Goal: Task Accomplishment & Management: Complete application form

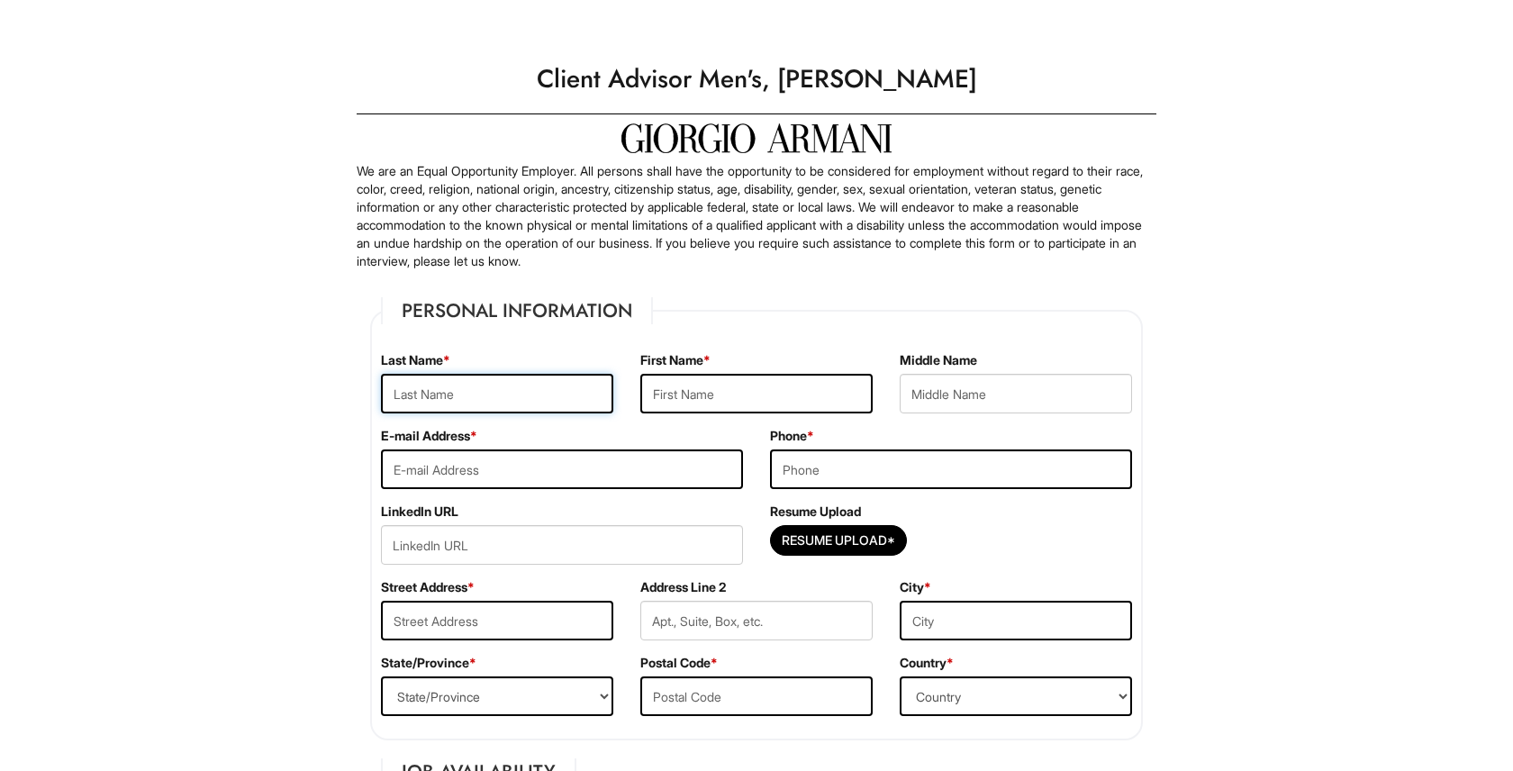
click at [527, 402] on input "text" at bounding box center [497, 394] width 232 height 40
type input "[PERSON_NAME]"
click at [659, 398] on input "text" at bounding box center [756, 394] width 232 height 40
type input "[PERSON_NAME]"
click at [401, 395] on input "[PERSON_NAME]" at bounding box center [497, 394] width 232 height 40
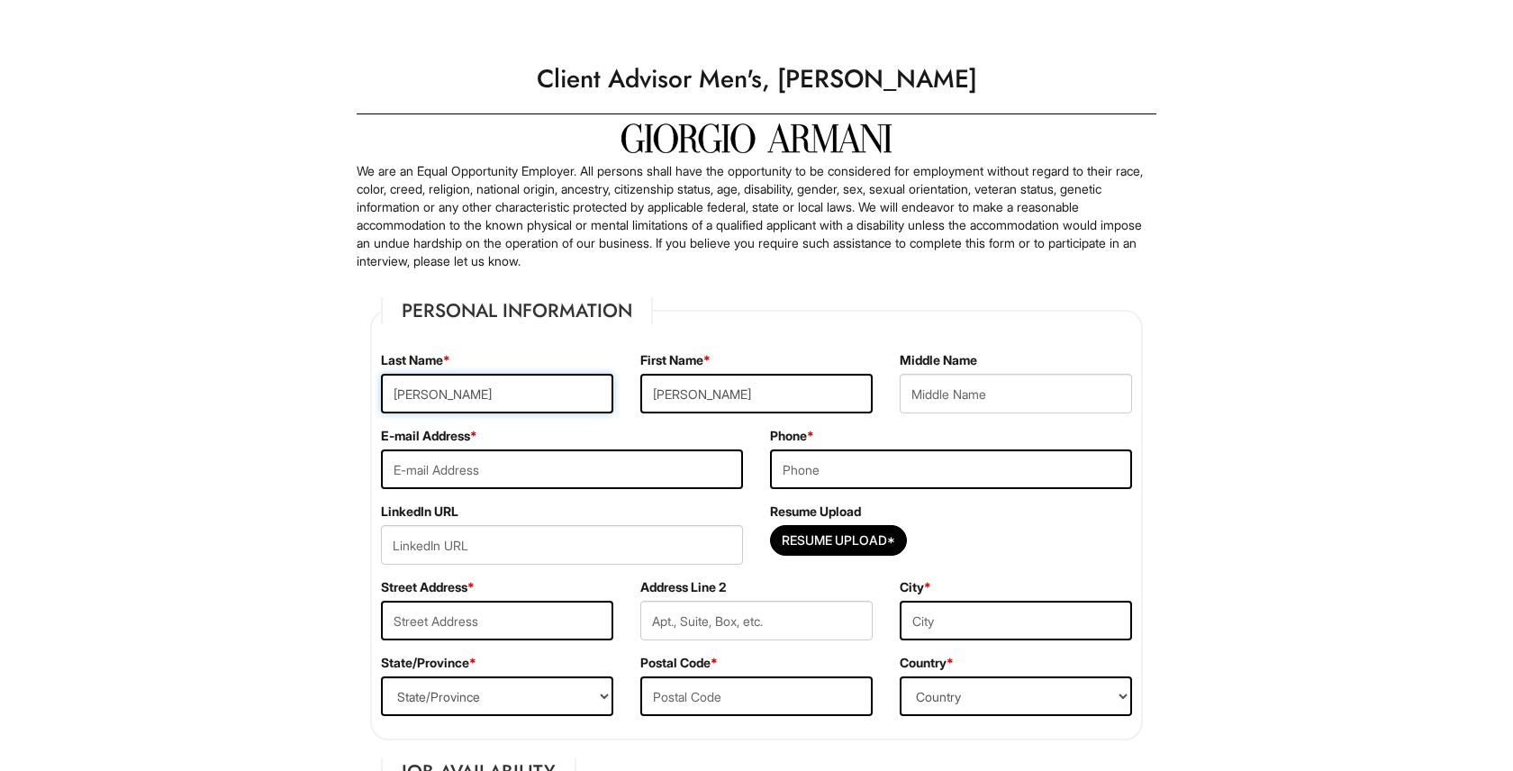
type input "[PERSON_NAME]"
click at [582, 479] on input "email" at bounding box center [562, 469] width 362 height 40
type input "[EMAIL_ADDRESS][DOMAIN_NAME]"
click at [839, 477] on input "tel" at bounding box center [951, 469] width 362 height 40
type input "4253806752"
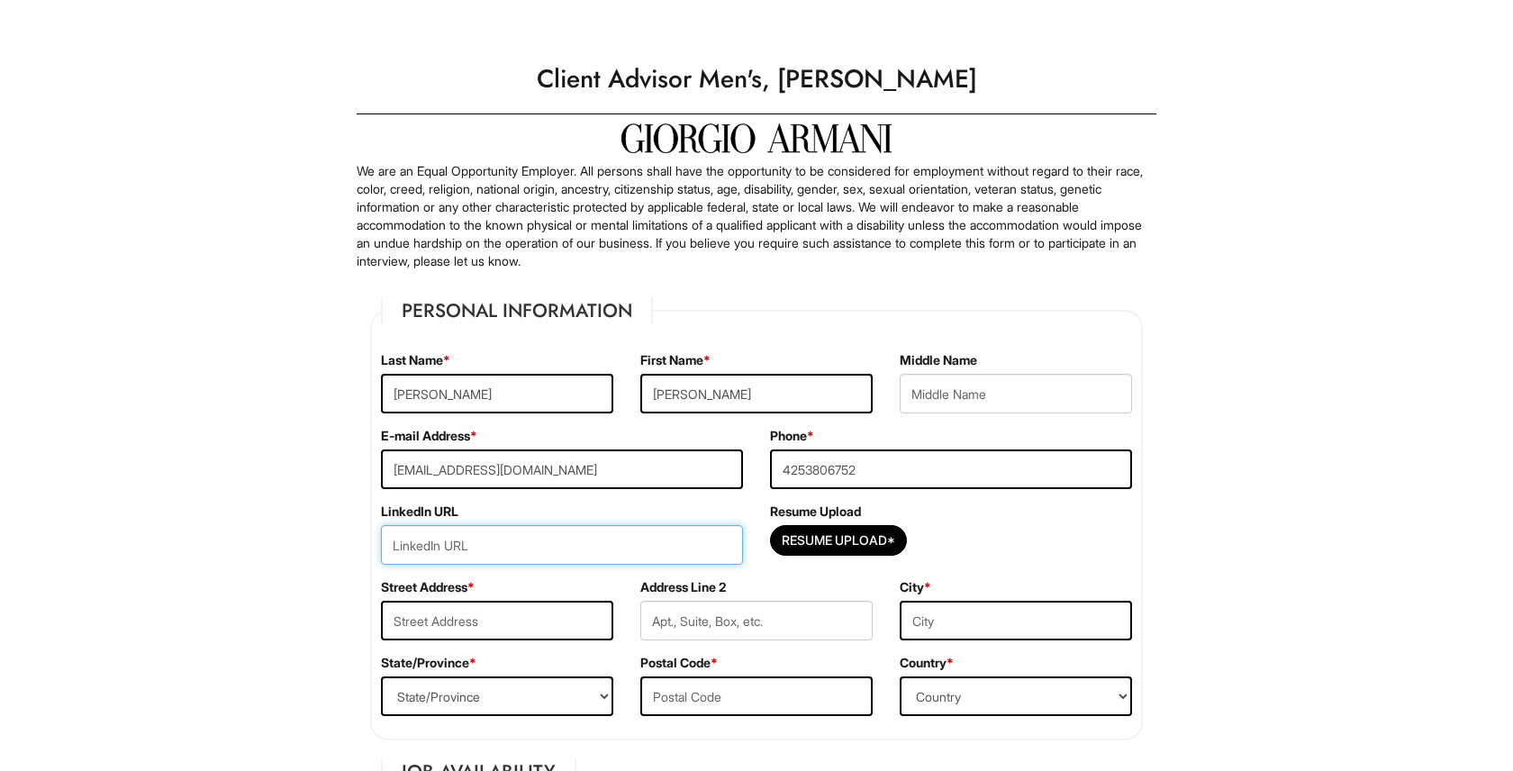
click at [678, 548] on input "url" at bounding box center [562, 545] width 362 height 40
paste input "[DOMAIN_NAME][URL][PERSON_NAME]"
type input "[DOMAIN_NAME][URL][PERSON_NAME]"
click at [827, 556] on div "Resume Upload*" at bounding box center [951, 545] width 362 height 40
click at [840, 543] on input "Resume Upload*" at bounding box center [838, 540] width 135 height 29
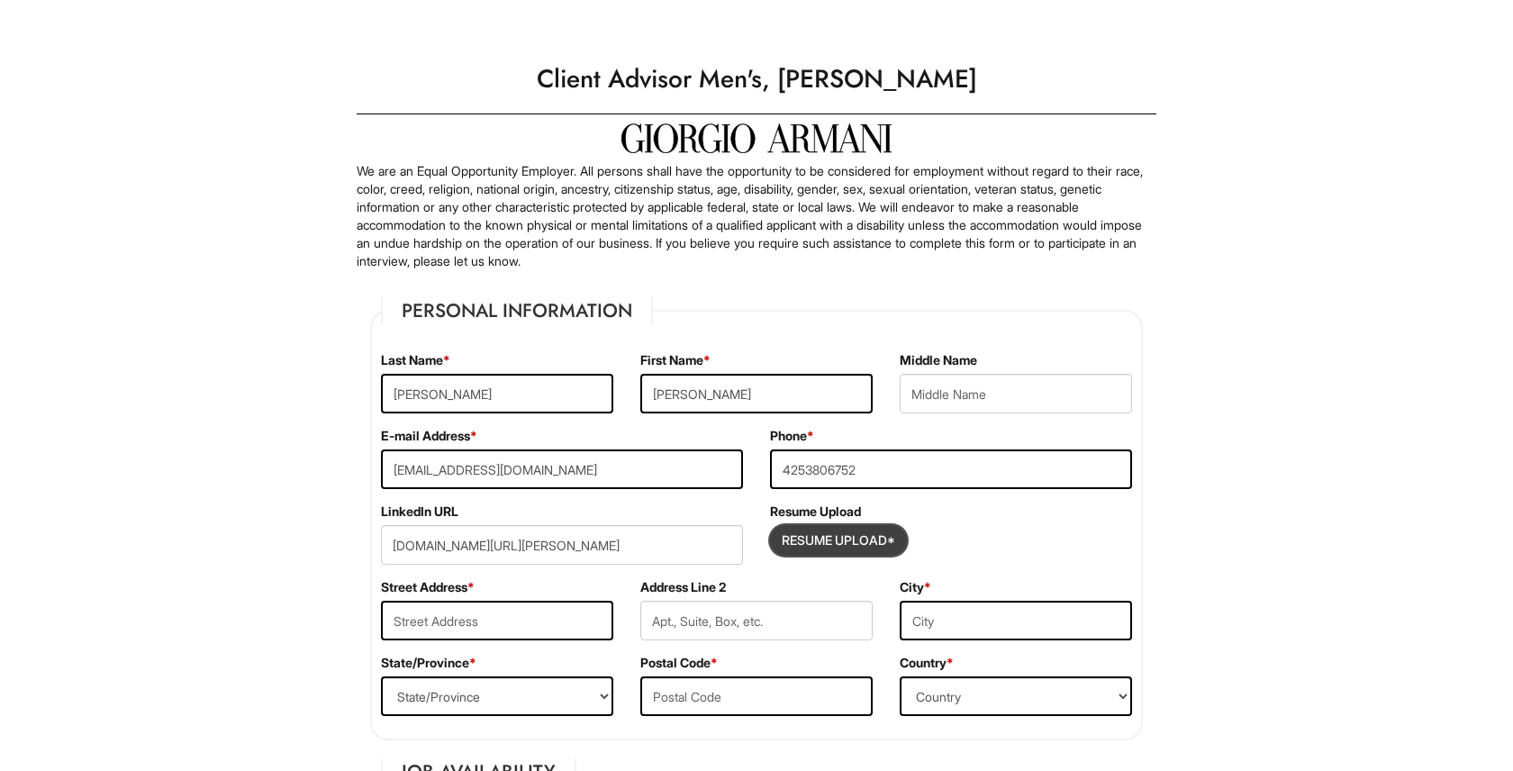
type input "C:\fakepath\[PERSON_NAME] Resume.pdf"
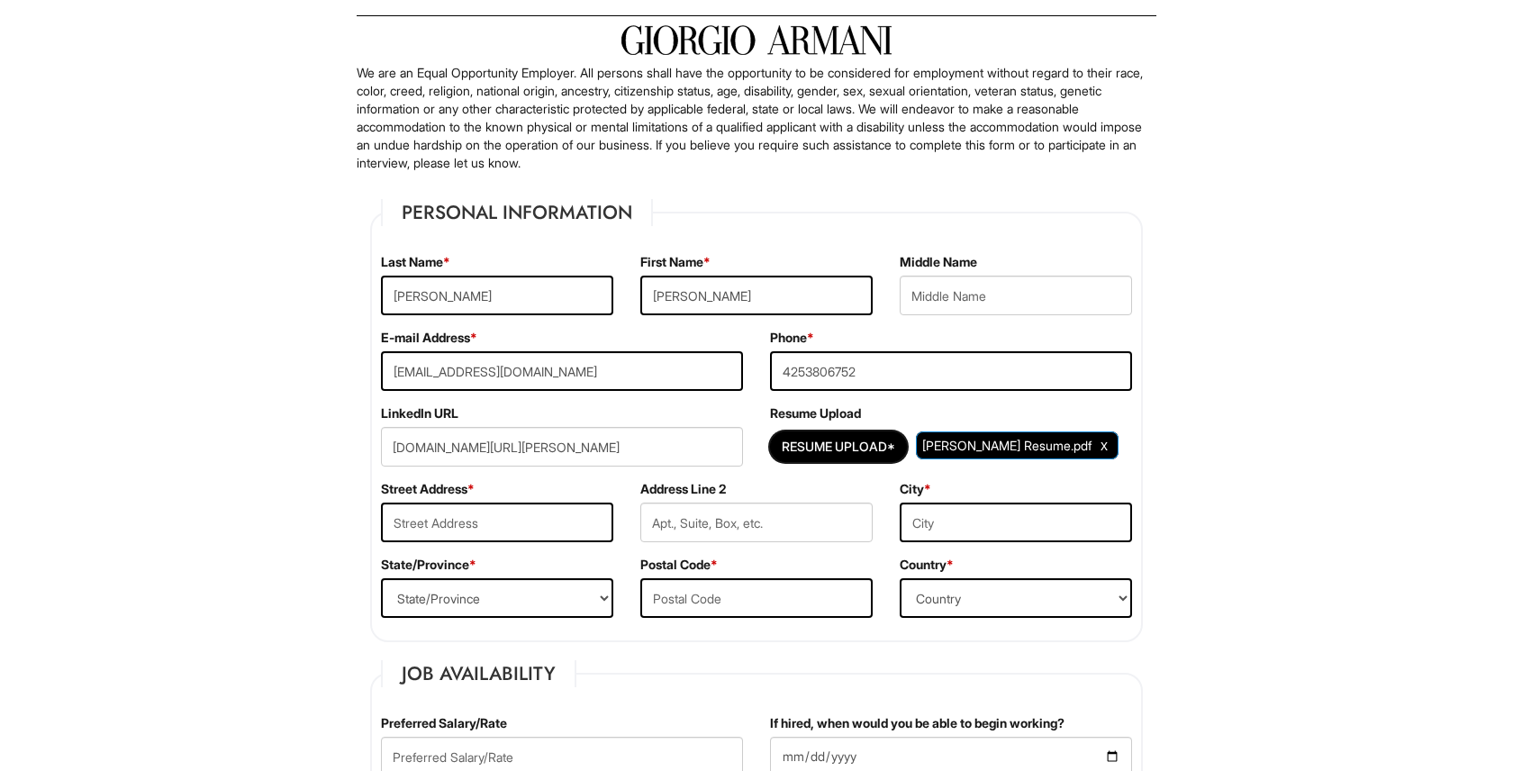
scroll to position [133, 0]
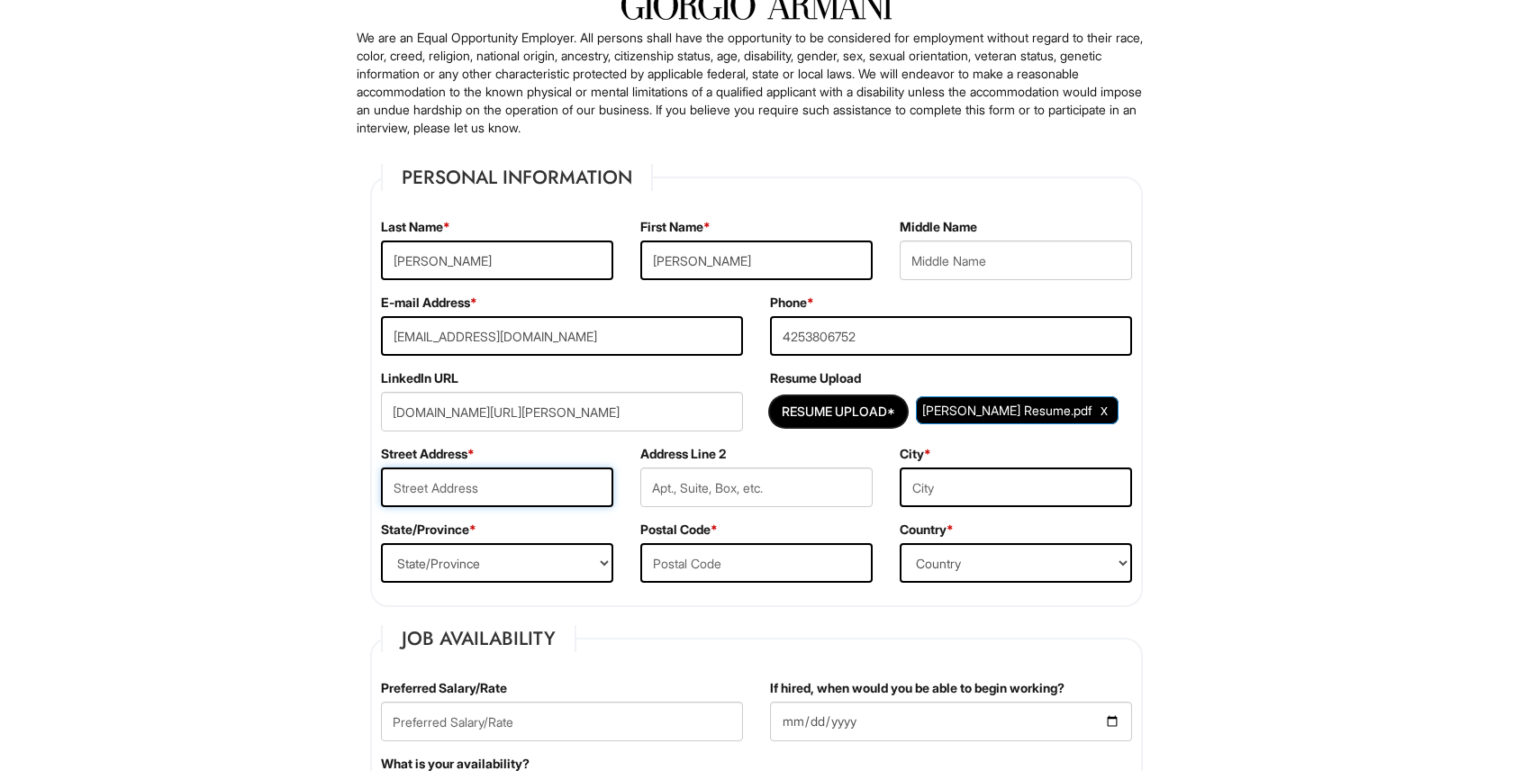
click at [534, 494] on input "text" at bounding box center [497, 487] width 232 height 40
type input "[STREET_ADDRESS]"
click at [546, 558] on select "State/Province [US_STATE] [US_STATE] [US_STATE] [US_STATE] [US_STATE] [US_STATE…" at bounding box center [497, 563] width 232 height 40
select select "NY"
click at [381, 543] on select "State/Province [US_STATE] [US_STATE] [US_STATE] [US_STATE] [US_STATE] [US_STATE…" at bounding box center [497, 563] width 232 height 40
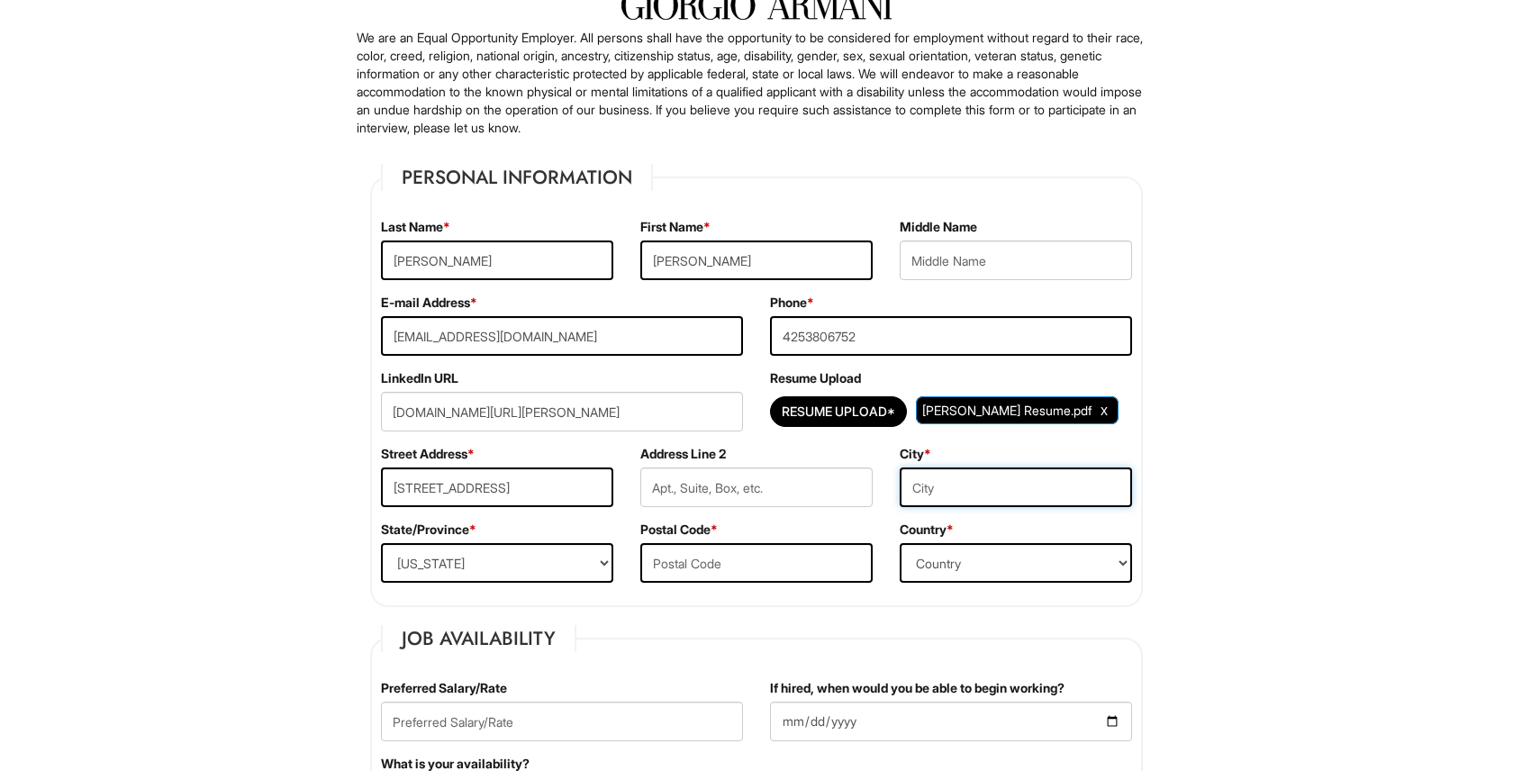
click at [965, 494] on input "text" at bounding box center [1015, 487] width 232 height 40
type input "[US_STATE]"
click at [793, 583] on div "Postal Code *" at bounding box center [756, 558] width 259 height 76
click at [794, 571] on input "text" at bounding box center [756, 563] width 232 height 40
type input "11423"
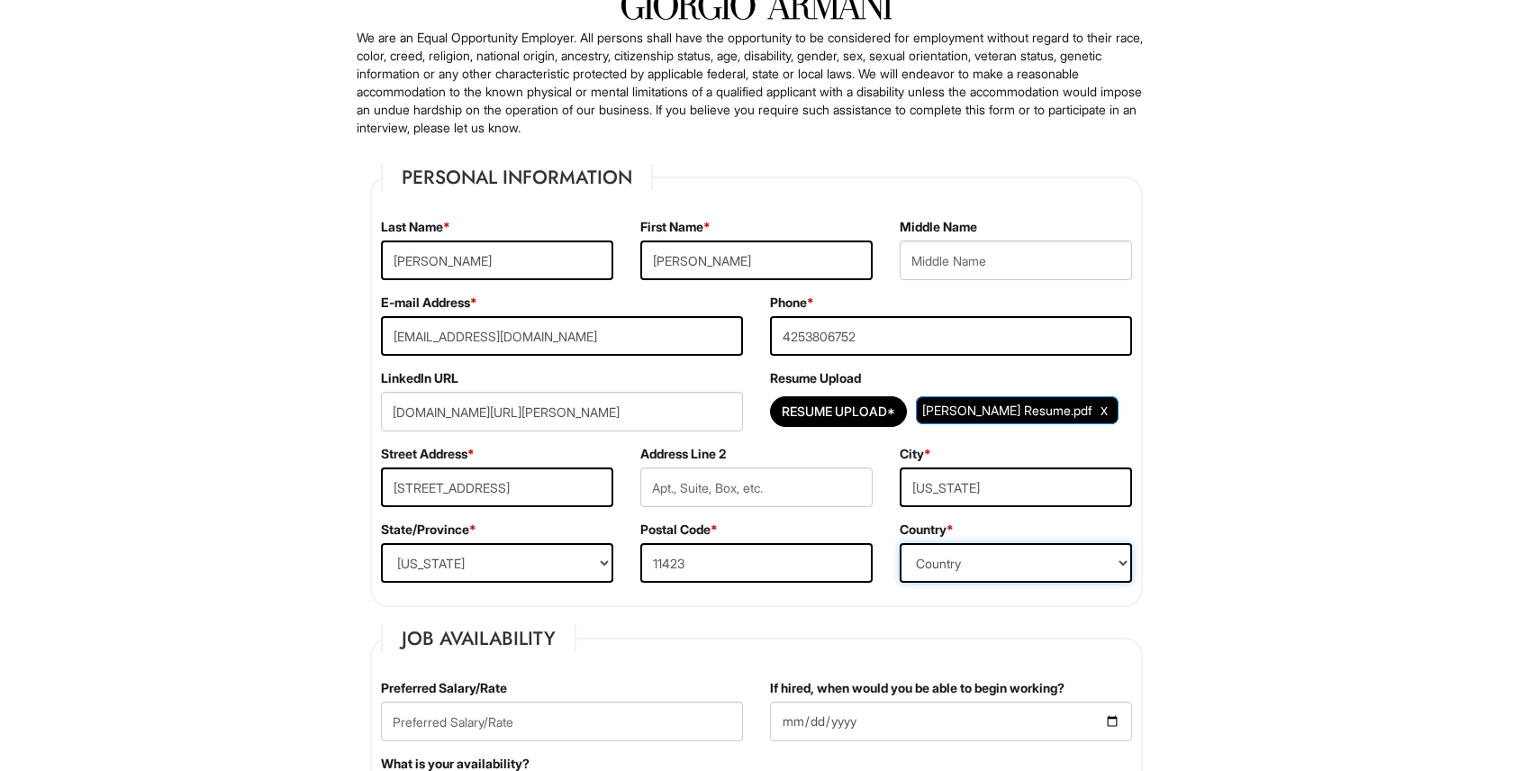
click at [925, 547] on select "Country [GEOGRAPHIC_DATA] [GEOGRAPHIC_DATA] [GEOGRAPHIC_DATA] [US_STATE] [GEOGR…" at bounding box center [1015, 563] width 232 height 40
select select "[GEOGRAPHIC_DATA]"
click at [899, 543] on select "Country [GEOGRAPHIC_DATA] [GEOGRAPHIC_DATA] [GEOGRAPHIC_DATA] [US_STATE] [GEOGR…" at bounding box center [1015, 563] width 232 height 40
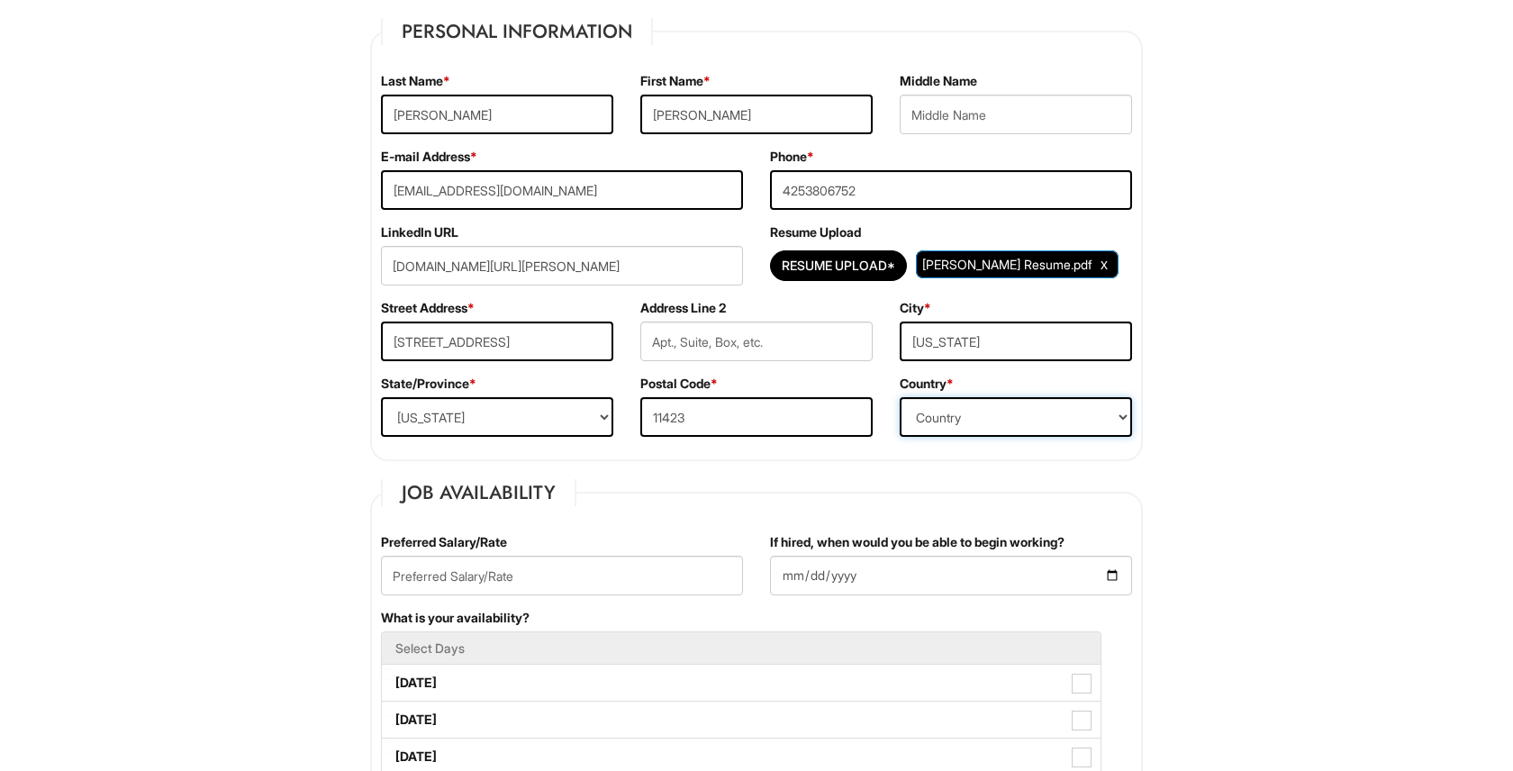
scroll to position [284, 0]
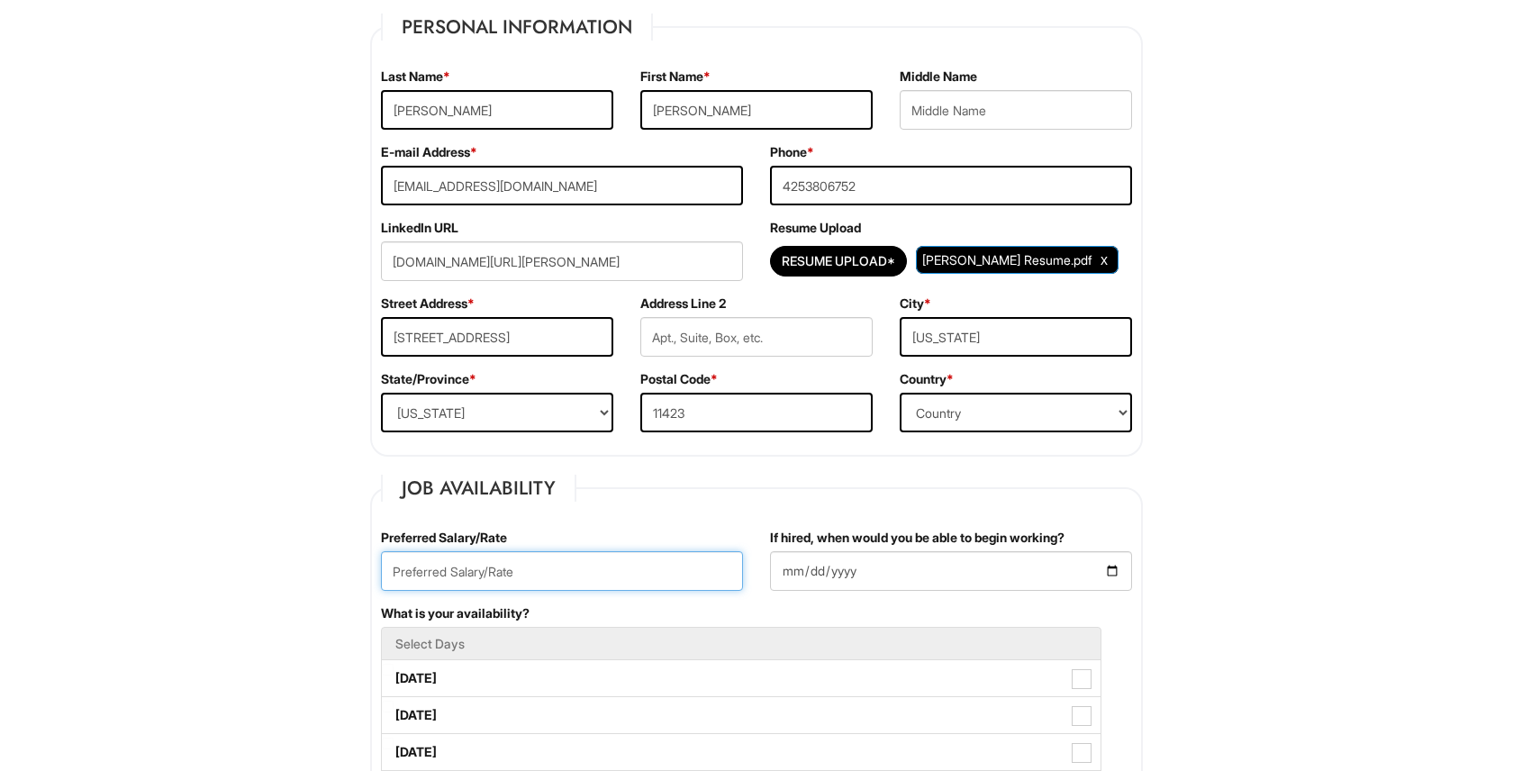
click at [664, 566] on input "text" at bounding box center [562, 571] width 362 height 40
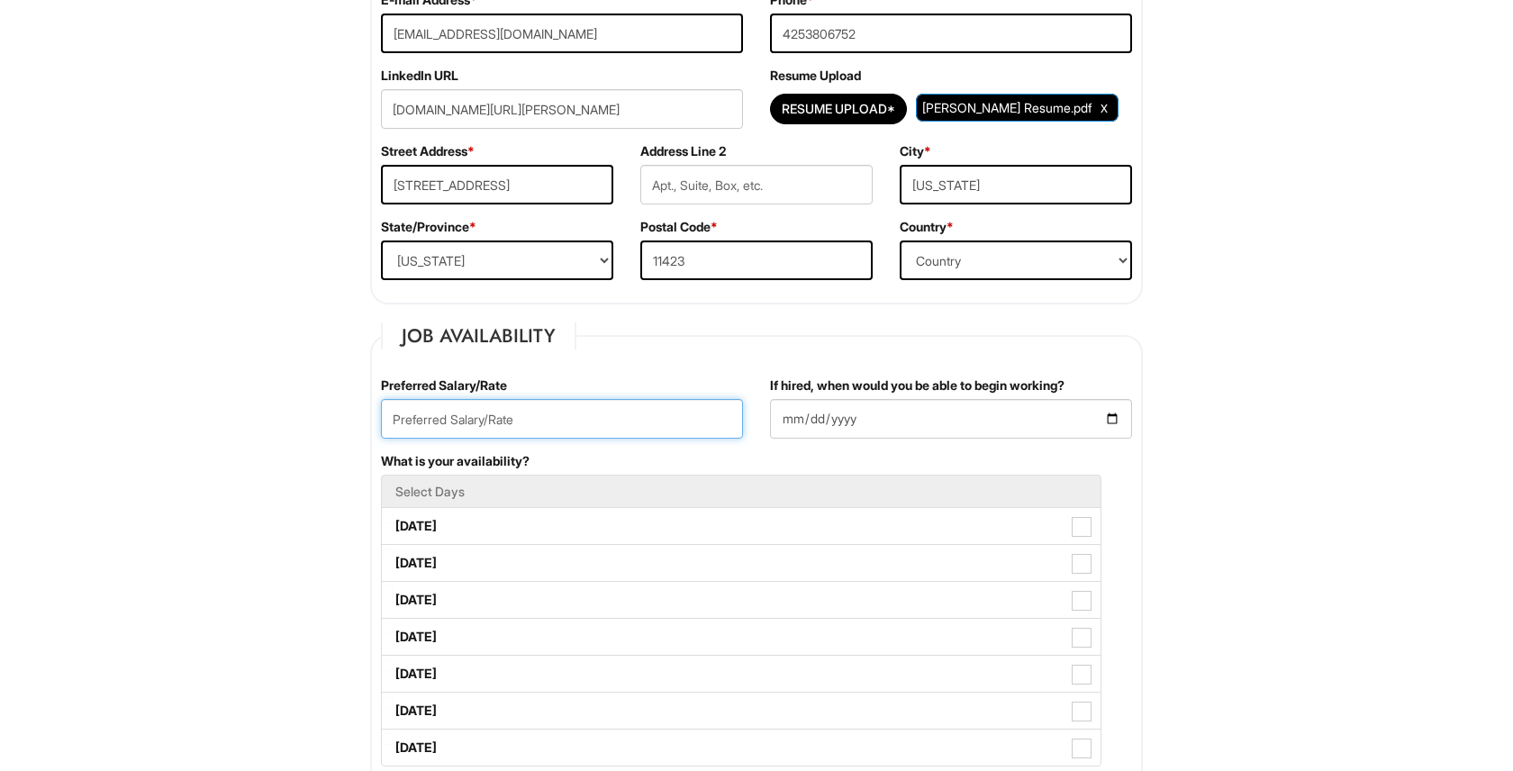
scroll to position [458, 0]
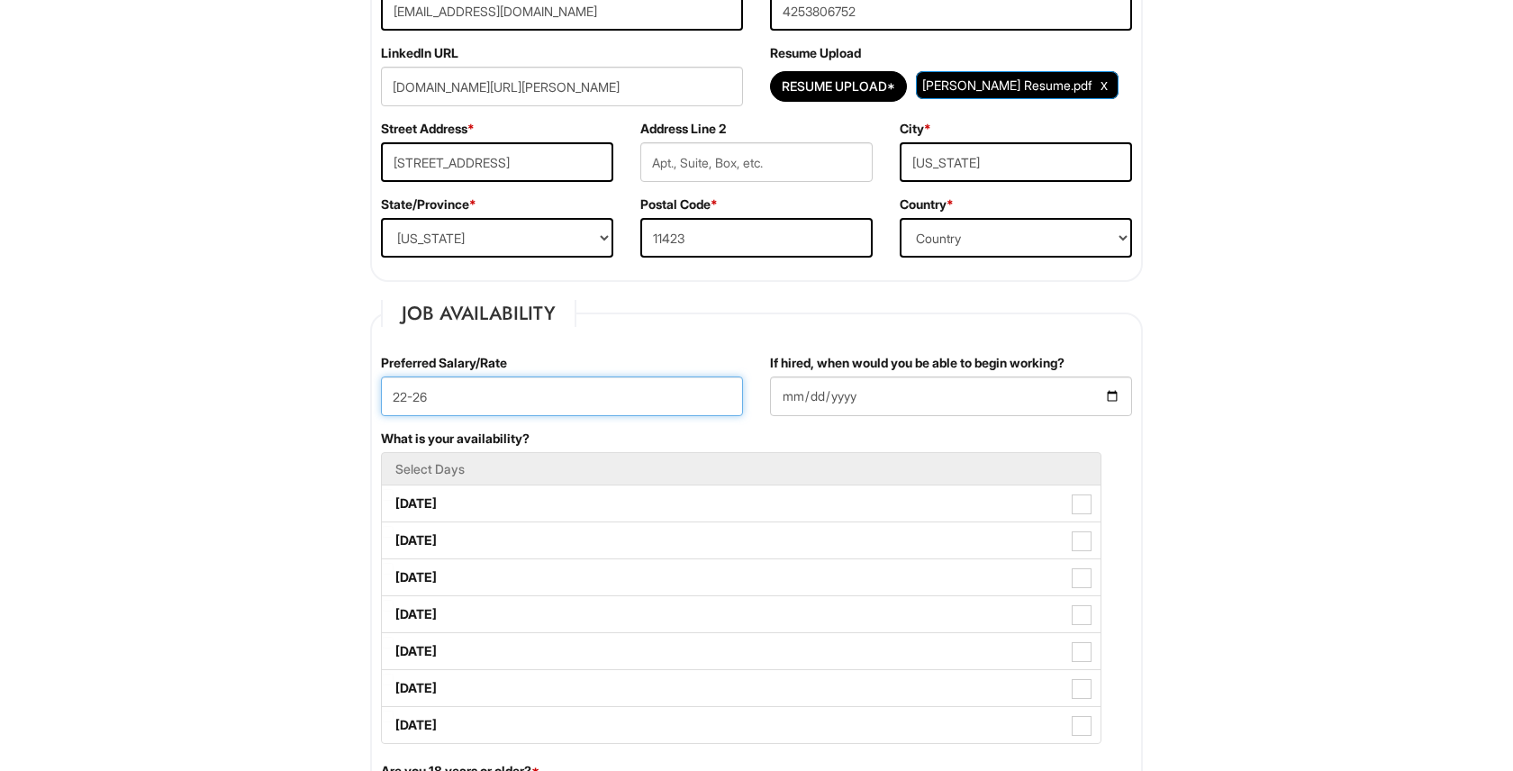
type input "22-26"
click at [692, 474] on h5 "Select Days" at bounding box center [740, 469] width 691 height 14
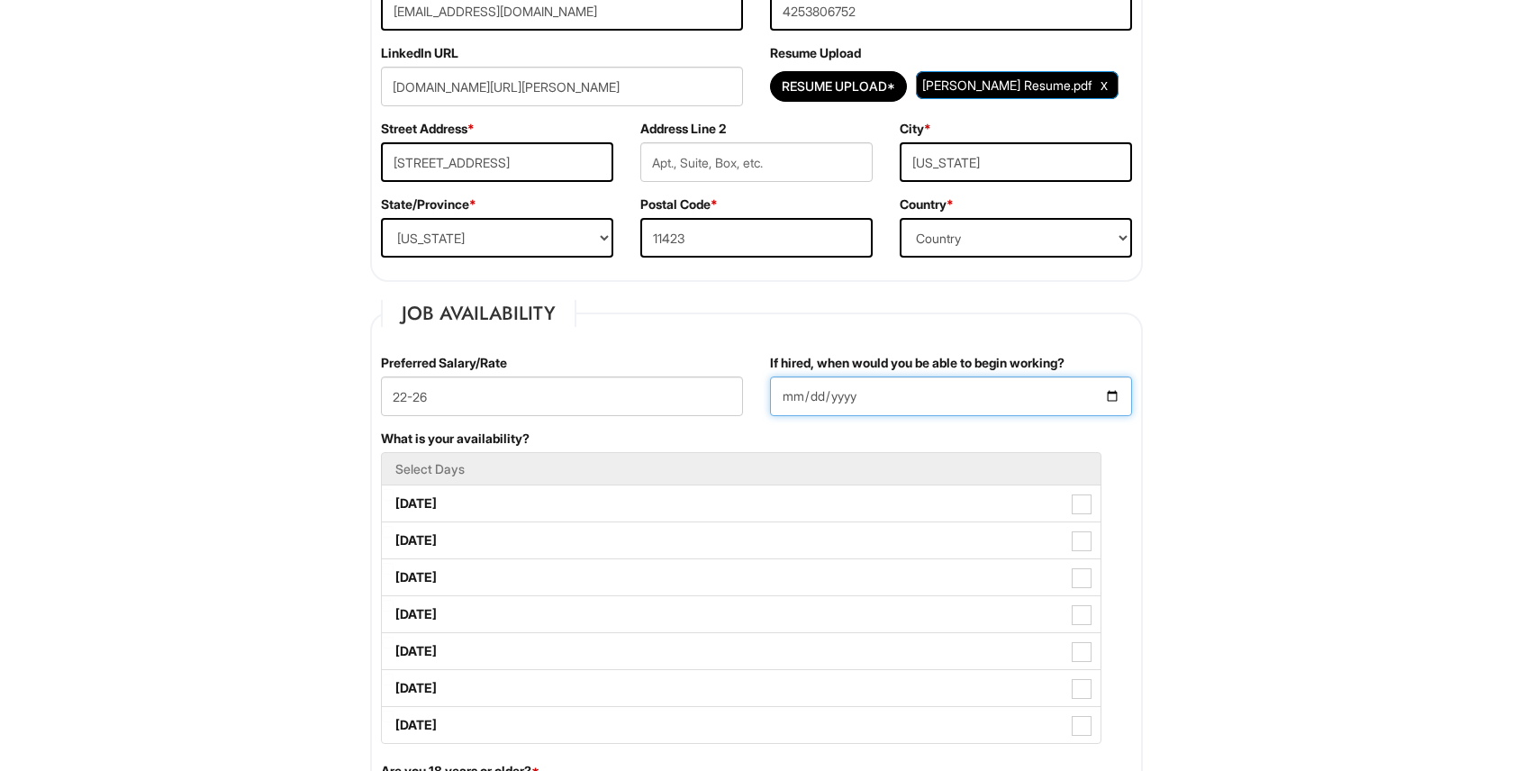
click at [848, 393] on input "If hired, when would you be able to begin working?" at bounding box center [951, 396] width 362 height 40
click at [903, 393] on input "If hired, when would you be able to begin working?" at bounding box center [951, 396] width 362 height 40
click at [941, 430] on div "What is your availability? Select Days [DATE] [DATE] [DATE] [DATE] [DATE] [DATE…" at bounding box center [756, 595] width 778 height 332
click at [1117, 400] on input "If hired, when would you be able to begin working?" at bounding box center [951, 396] width 362 height 40
type input "[DATE]"
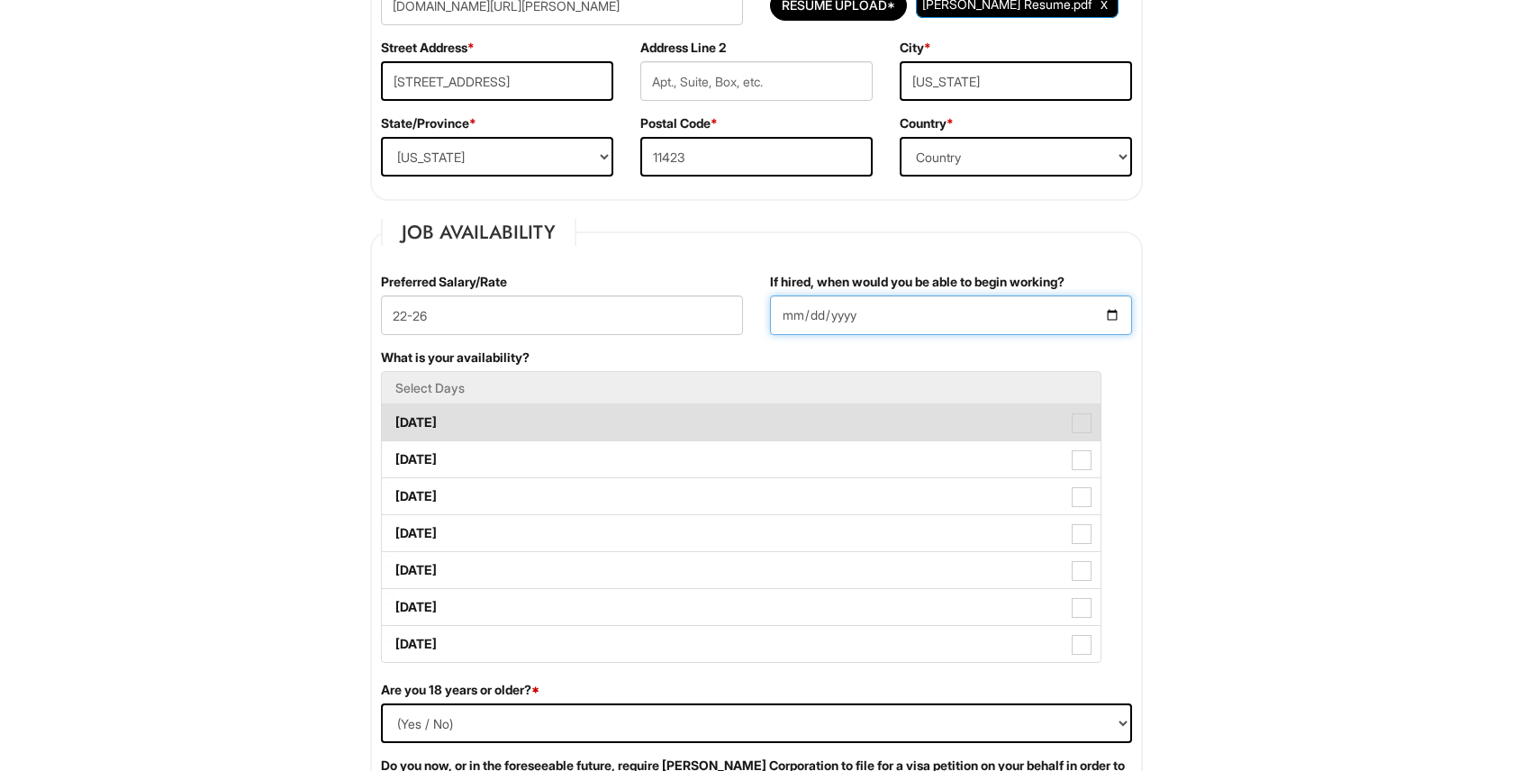
scroll to position [540, 0]
click at [1079, 423] on span at bounding box center [1081, 422] width 20 height 20
click at [393, 419] on Available_Monday "[DATE]" at bounding box center [388, 413] width 12 height 12
click at [1079, 423] on span at bounding box center [1081, 423] width 13 height 13
click at [393, 419] on Available_Monday "[DATE]" at bounding box center [388, 413] width 12 height 12
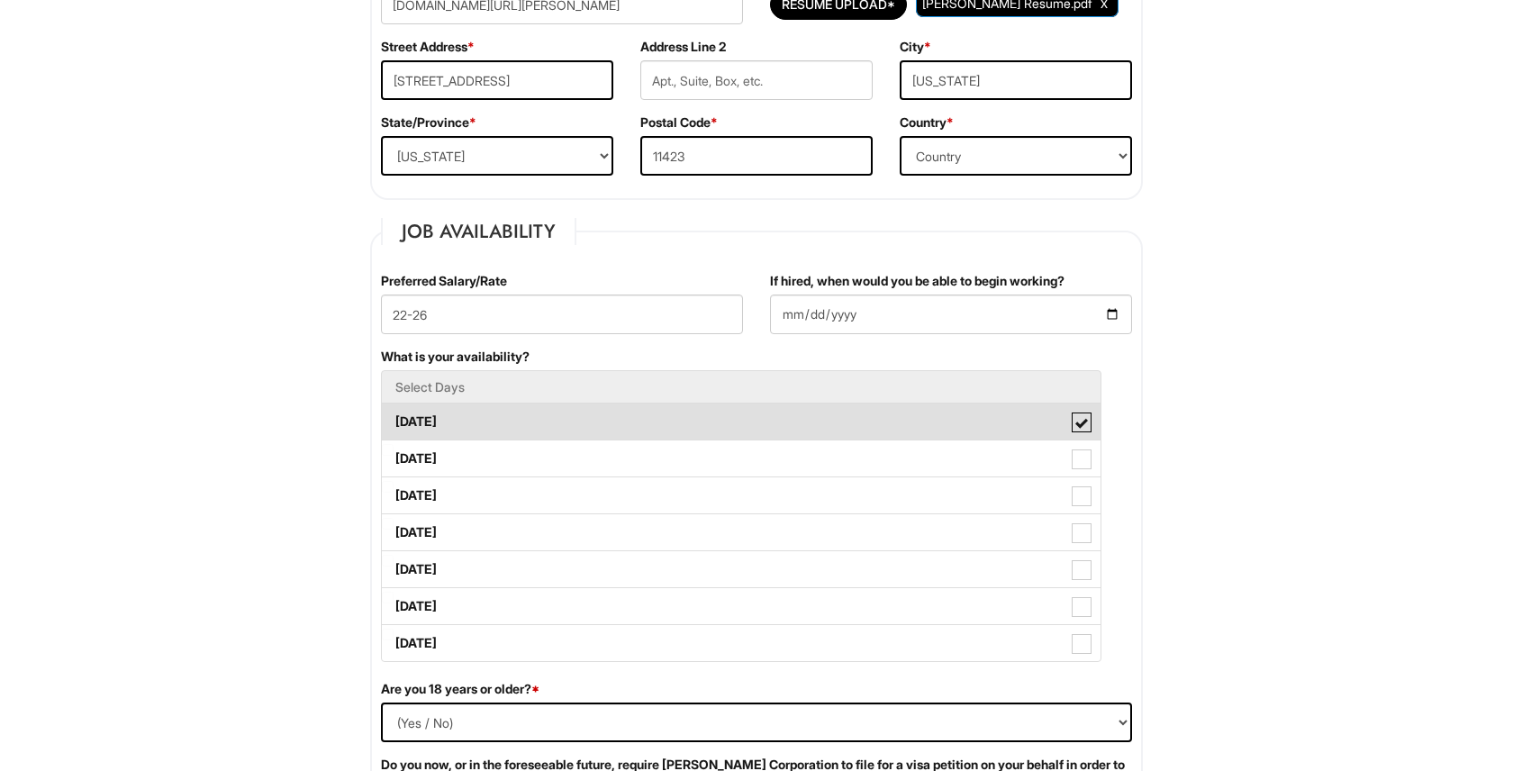
checkbox Available_Monday "false"
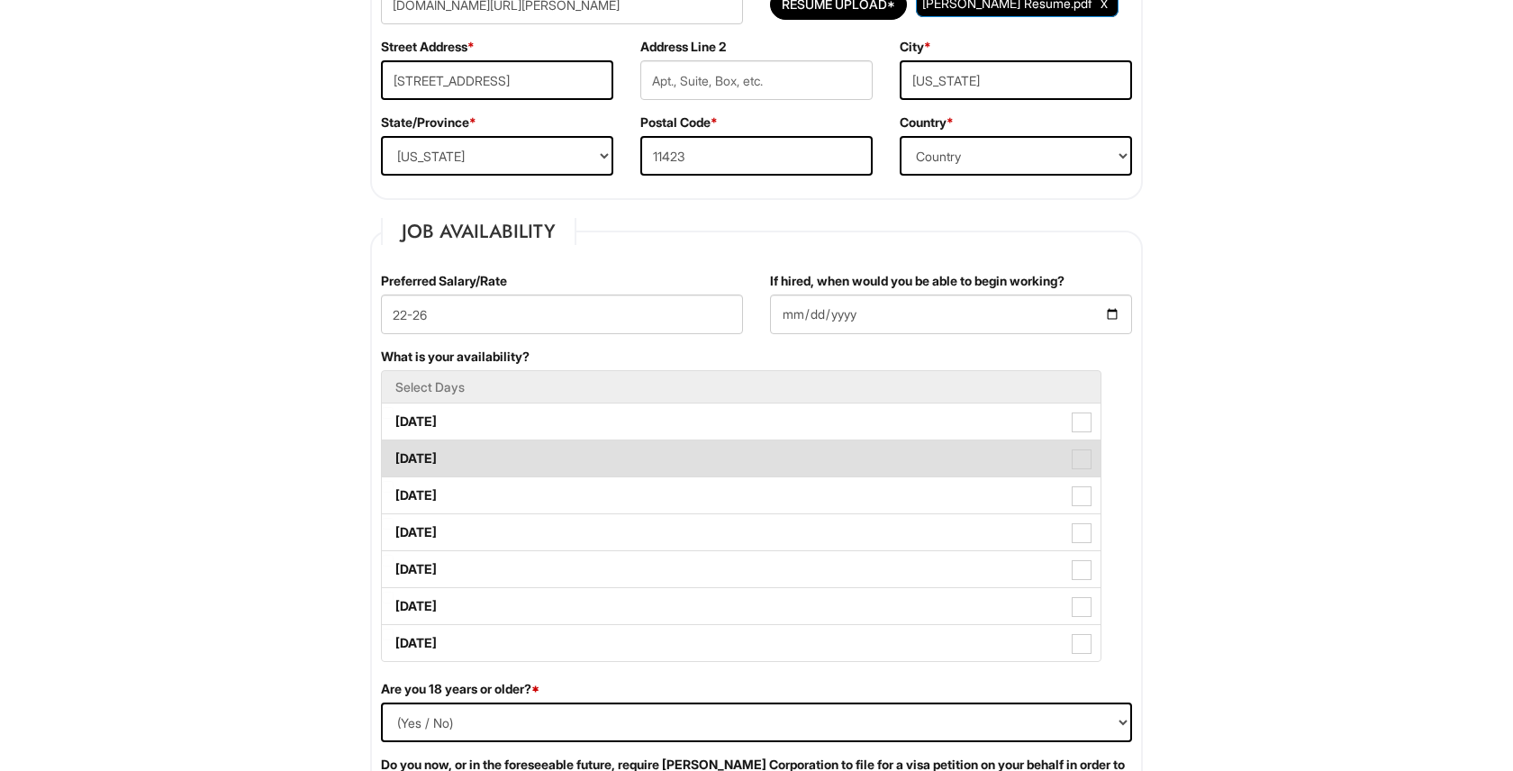
click at [1087, 465] on span at bounding box center [1081, 459] width 20 height 20
click at [393, 456] on Available_Tuesday "[DATE]" at bounding box center [388, 450] width 12 height 12
checkbox Available_Tuesday "true"
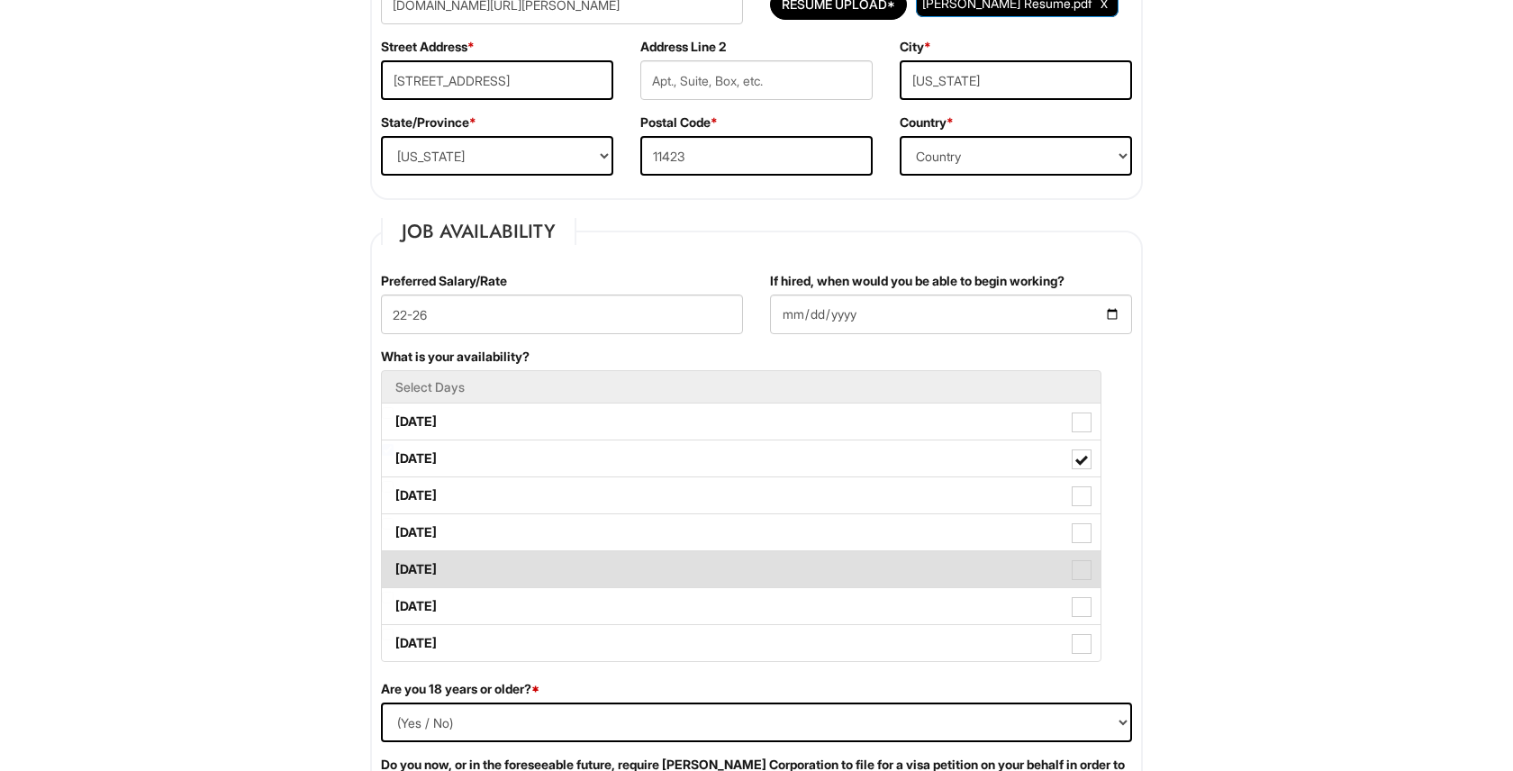
click at [1086, 570] on span at bounding box center [1081, 570] width 20 height 20
click at [393, 566] on Available_Friday "[DATE]" at bounding box center [388, 561] width 12 height 12
checkbox Available_Friday "true"
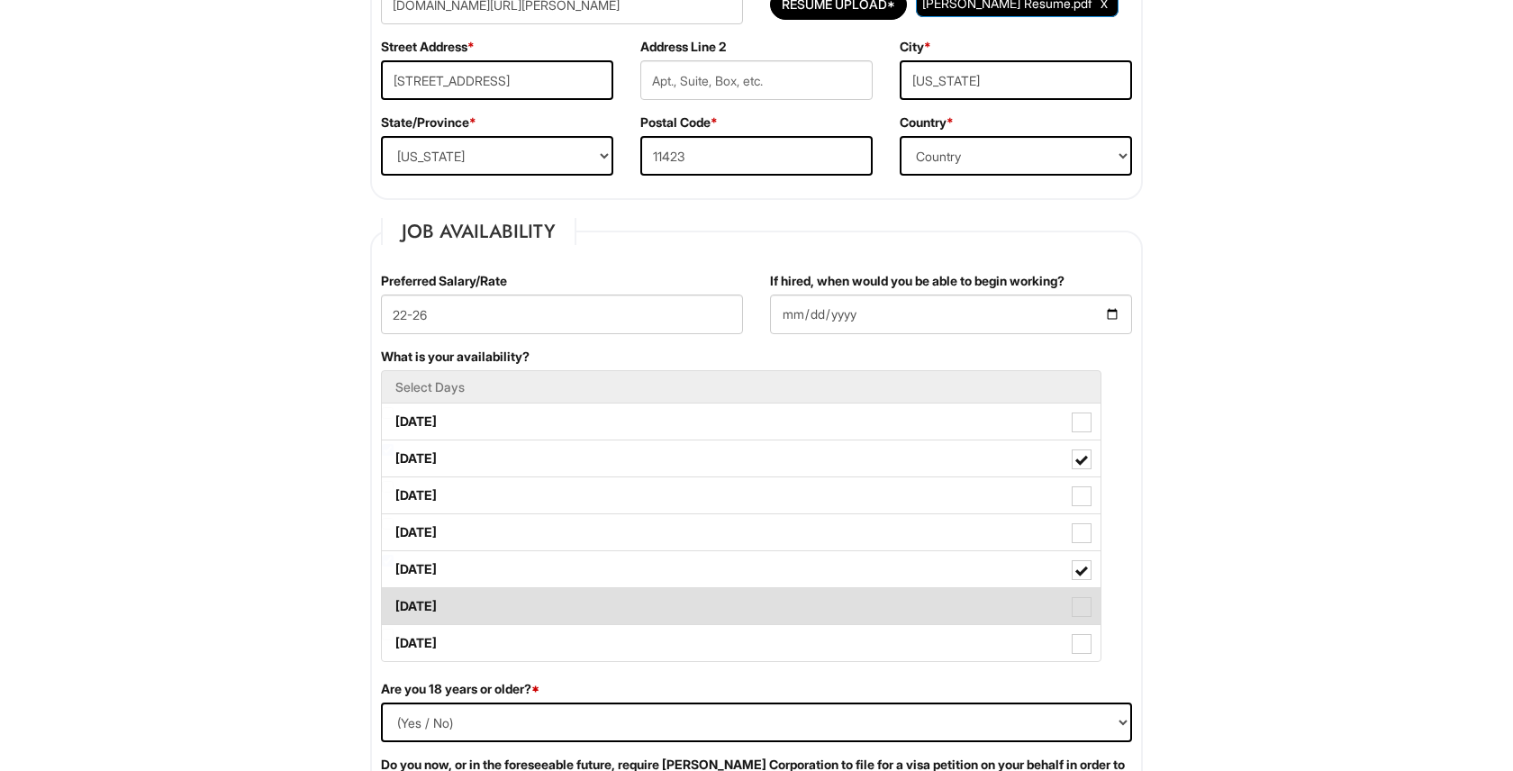
click at [1085, 610] on span at bounding box center [1081, 607] width 20 height 20
click at [393, 603] on Available_Saturday "[DATE]" at bounding box center [388, 598] width 12 height 12
checkbox Available_Saturday "true"
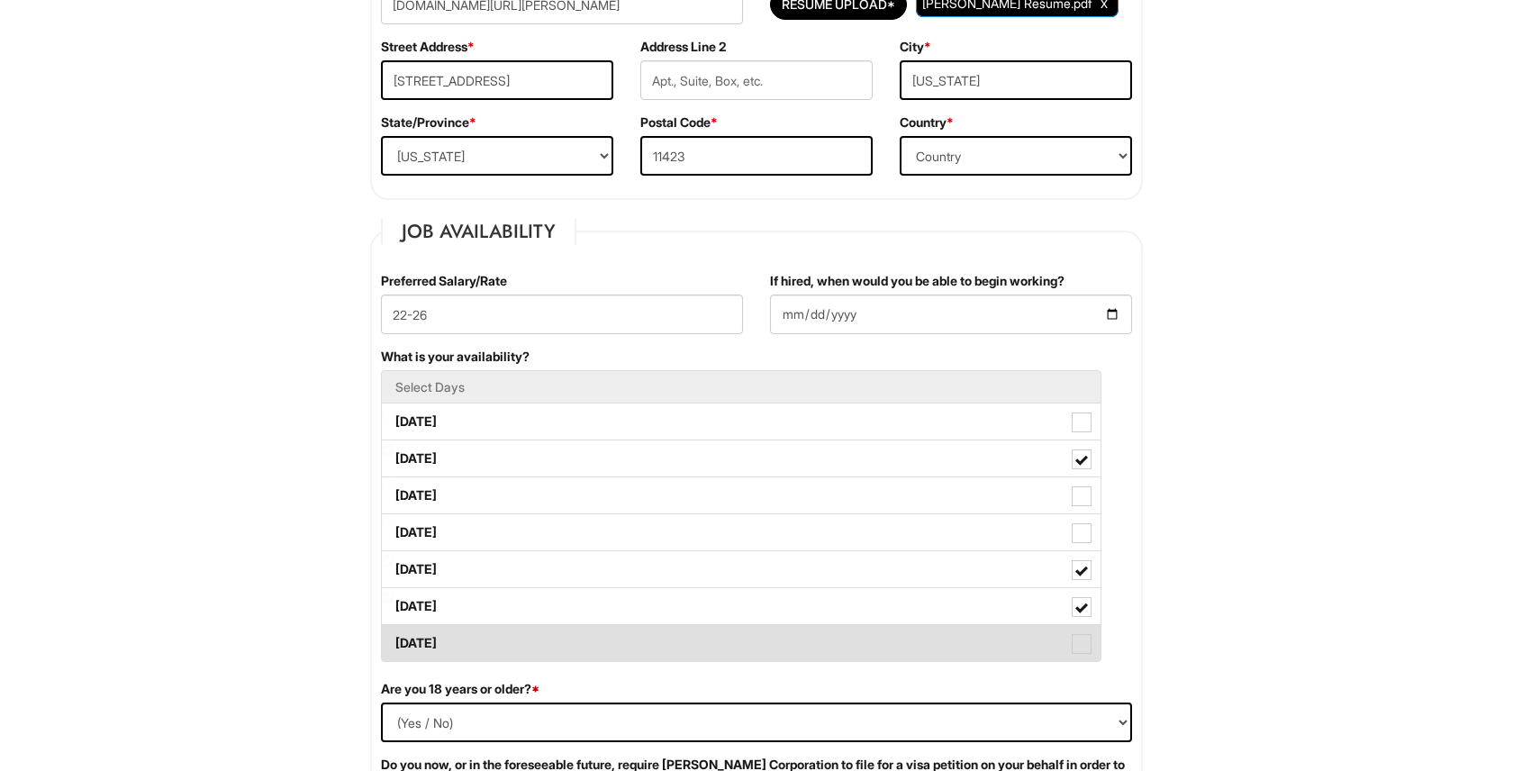
click at [1088, 635] on span at bounding box center [1081, 644] width 20 height 20
click at [393, 635] on Available_Sunday "[DATE]" at bounding box center [388, 634] width 12 height 12
checkbox Available_Sunday "true"
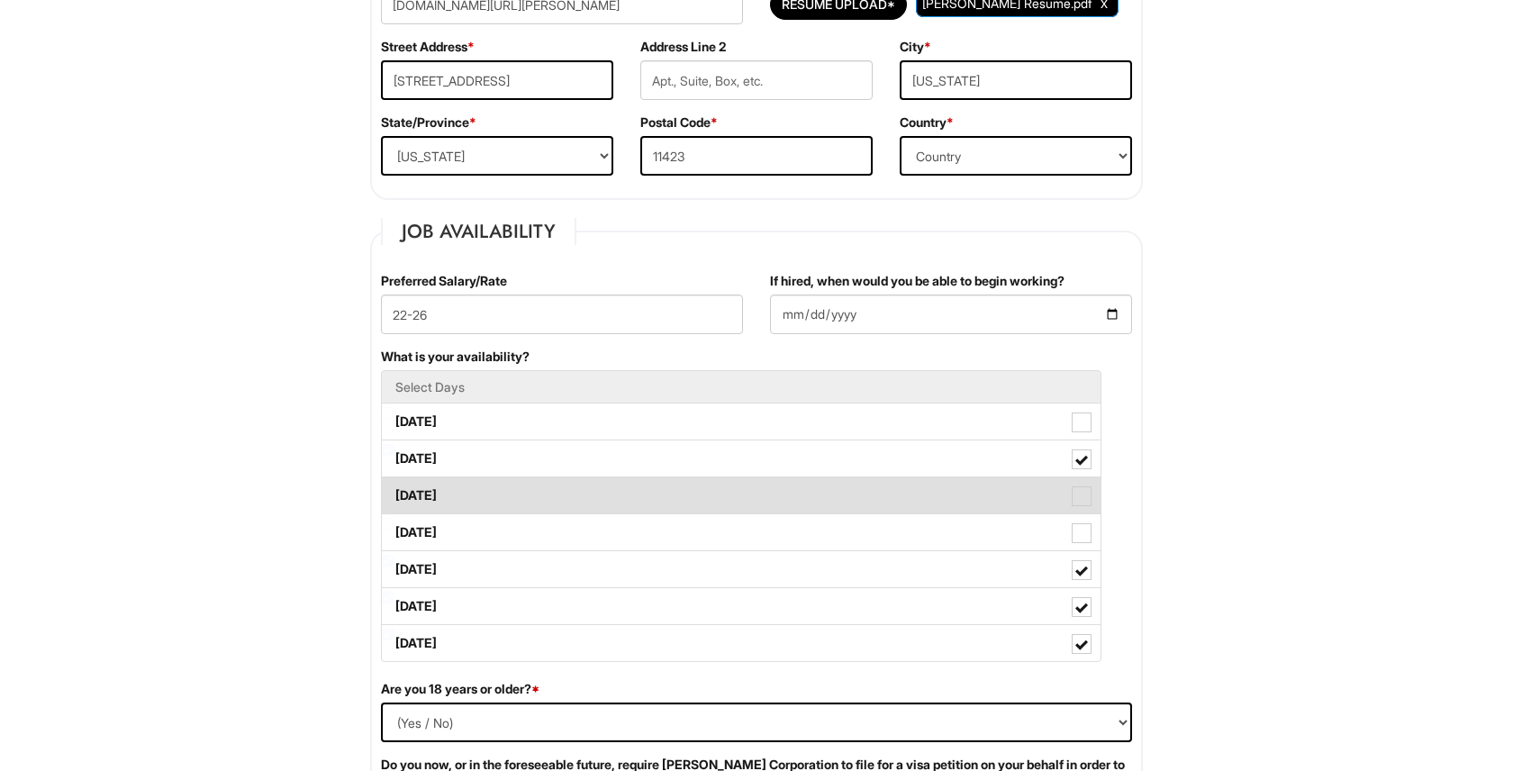
click at [1071, 486] on span at bounding box center [1081, 496] width 20 height 20
click at [393, 486] on Available_Wednesday "[DATE]" at bounding box center [388, 487] width 12 height 12
checkbox Available_Wednesday "true"
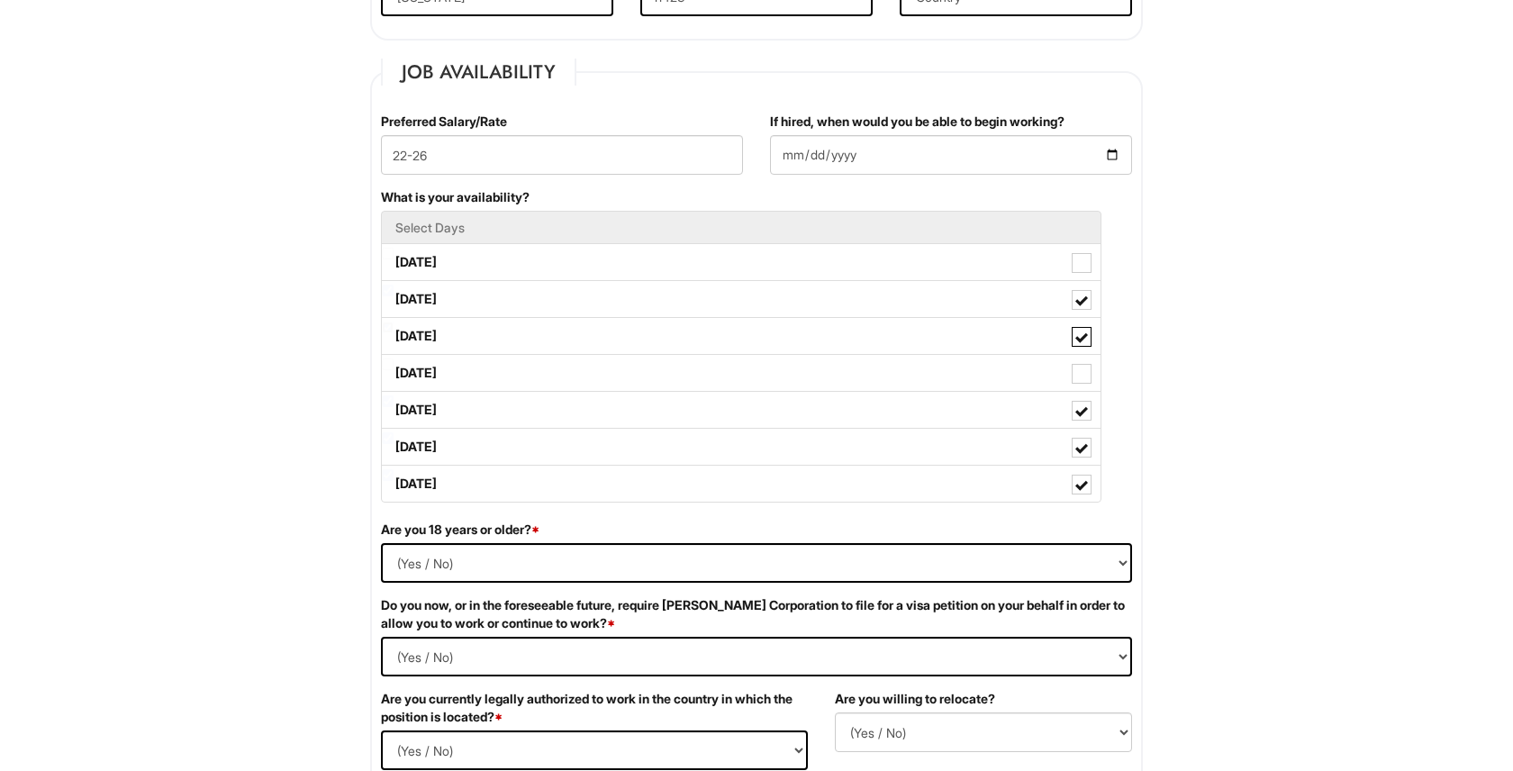
scroll to position [701, 0]
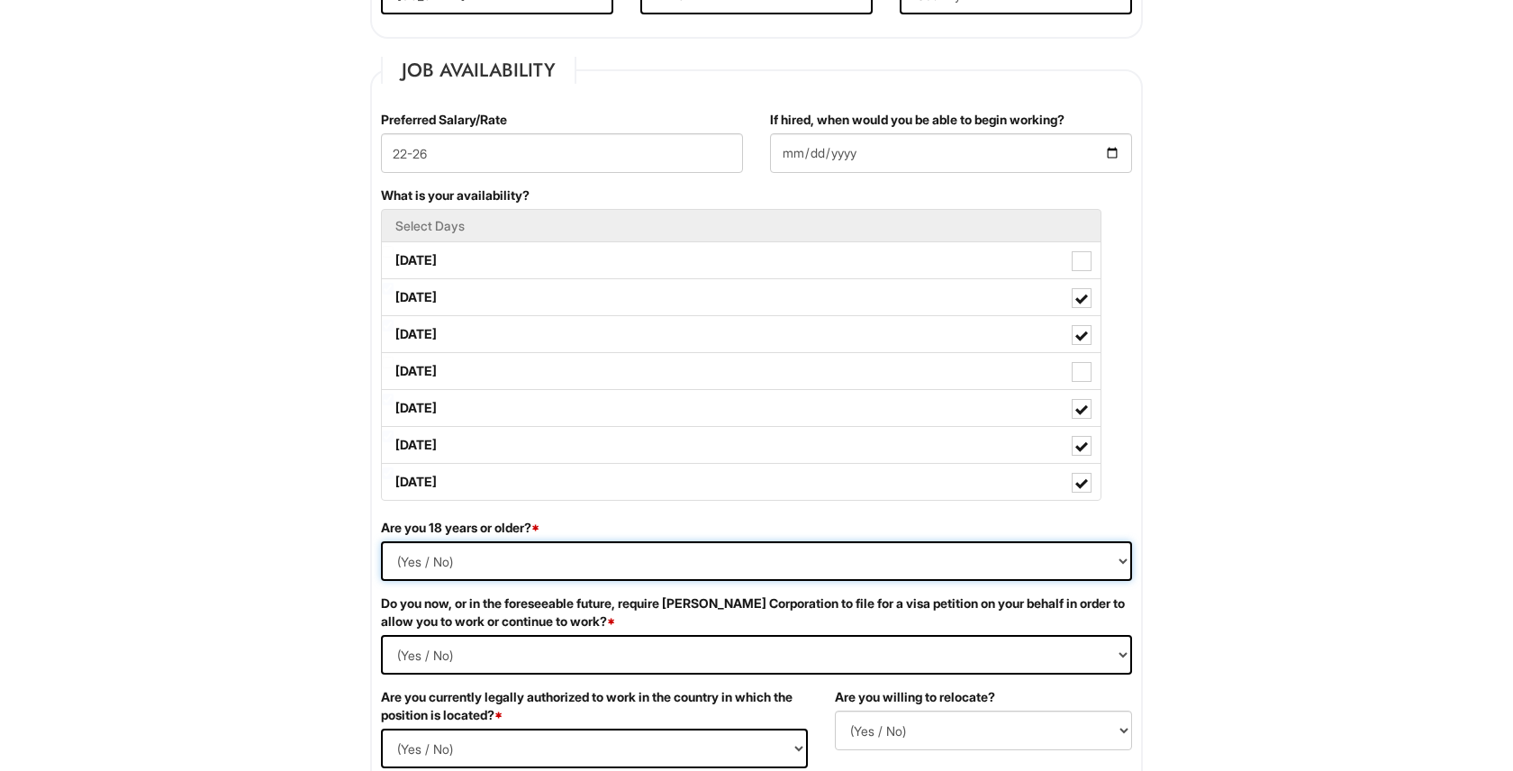
click at [1109, 559] on select "(Yes / No) Yes No" at bounding box center [756, 561] width 751 height 40
select select "Yes"
click at [381, 541] on select "(Yes / No) Yes No" at bounding box center [756, 561] width 751 height 40
click at [967, 638] on Required "(Yes / No) Yes No" at bounding box center [756, 655] width 751 height 40
click at [381, 635] on Required "(Yes / No) Yes No" at bounding box center [756, 655] width 751 height 40
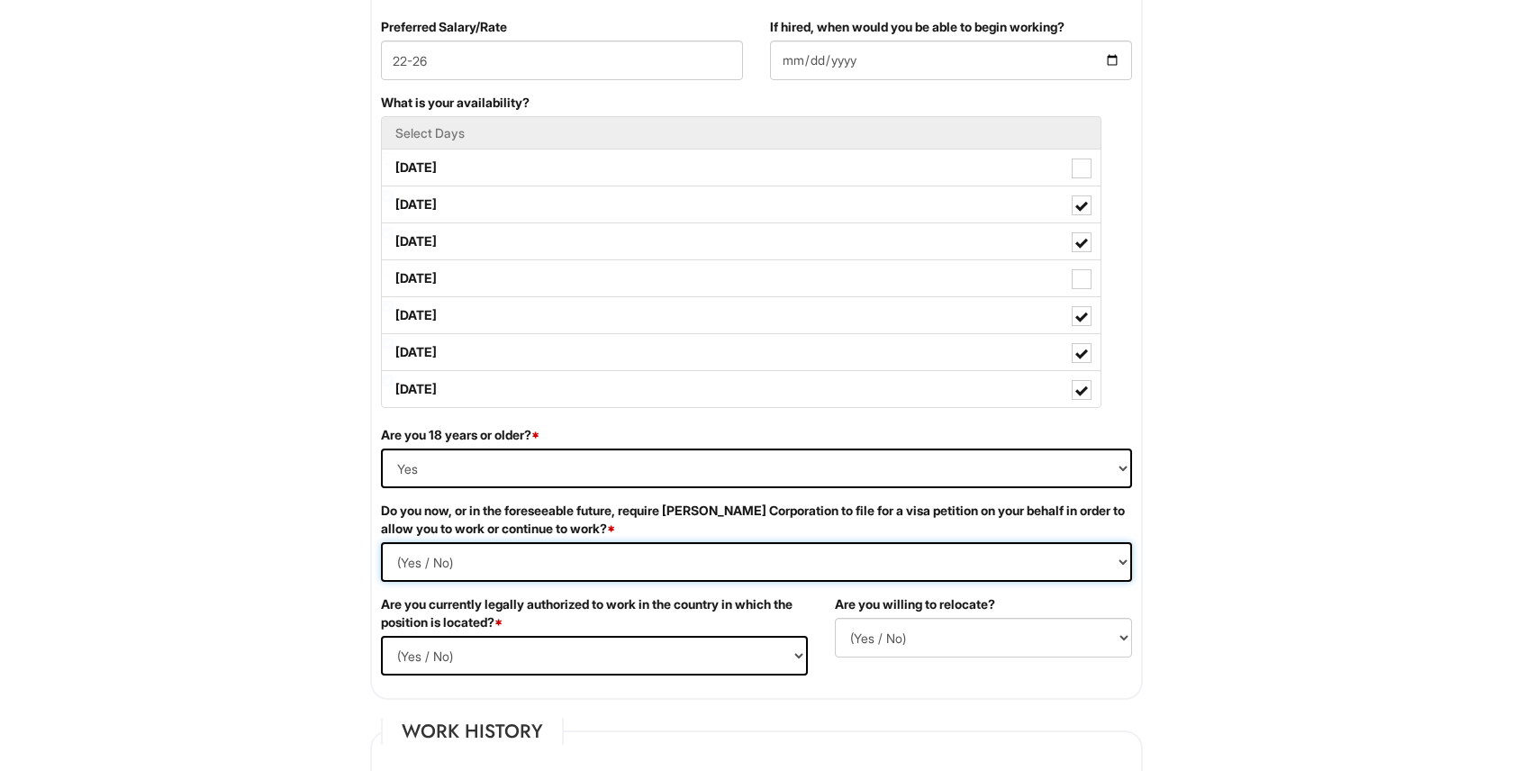
scroll to position [795, 0]
click at [644, 559] on Required "(Yes / No) Yes No" at bounding box center [756, 561] width 751 height 40
click at [381, 541] on Required "(Yes / No) Yes No" at bounding box center [756, 561] width 751 height 40
click at [664, 567] on Required "(Yes / No) Yes No" at bounding box center [756, 561] width 751 height 40
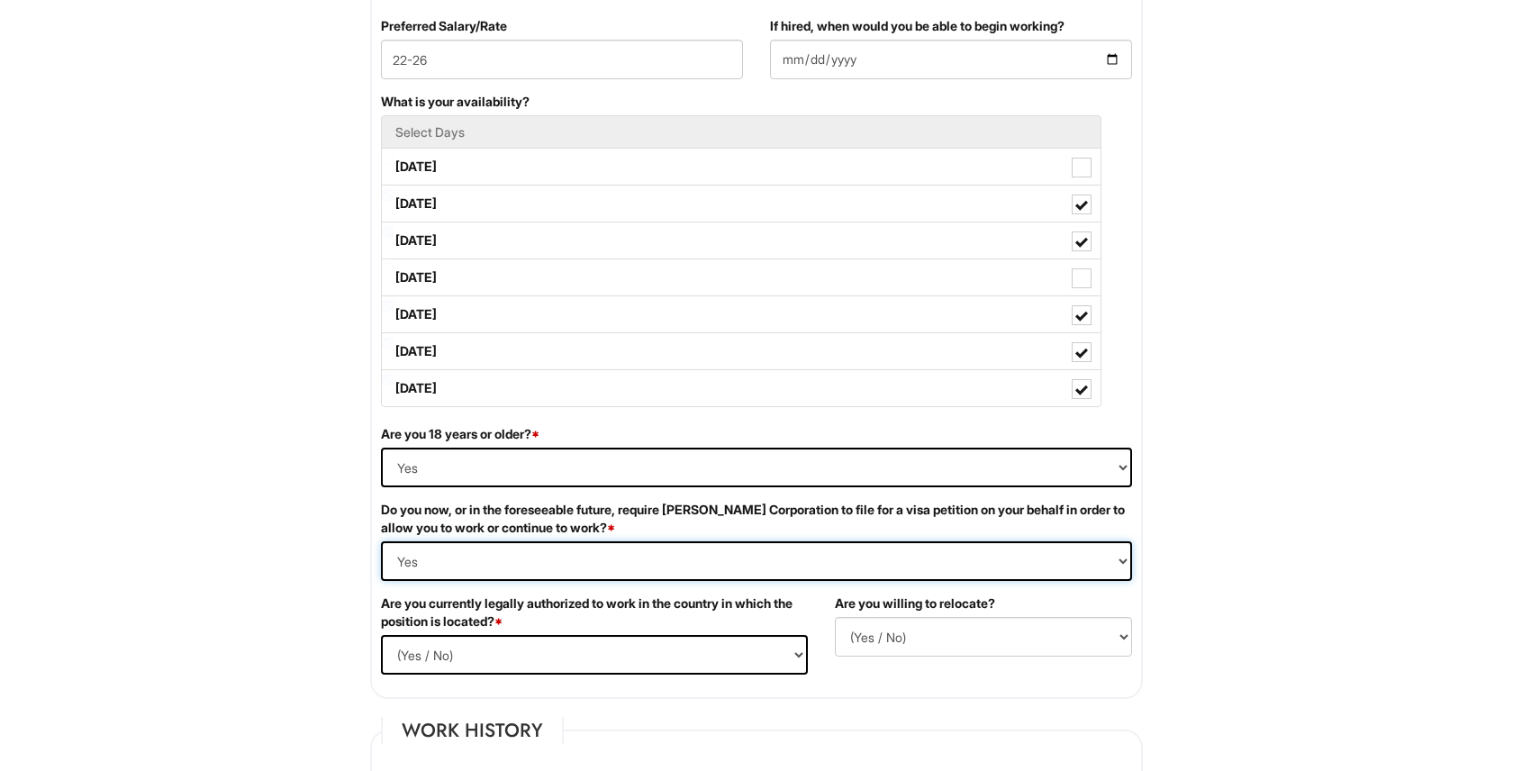
select Required "No"
click at [381, 541] on Required "(Yes / No) Yes No" at bounding box center [756, 561] width 751 height 40
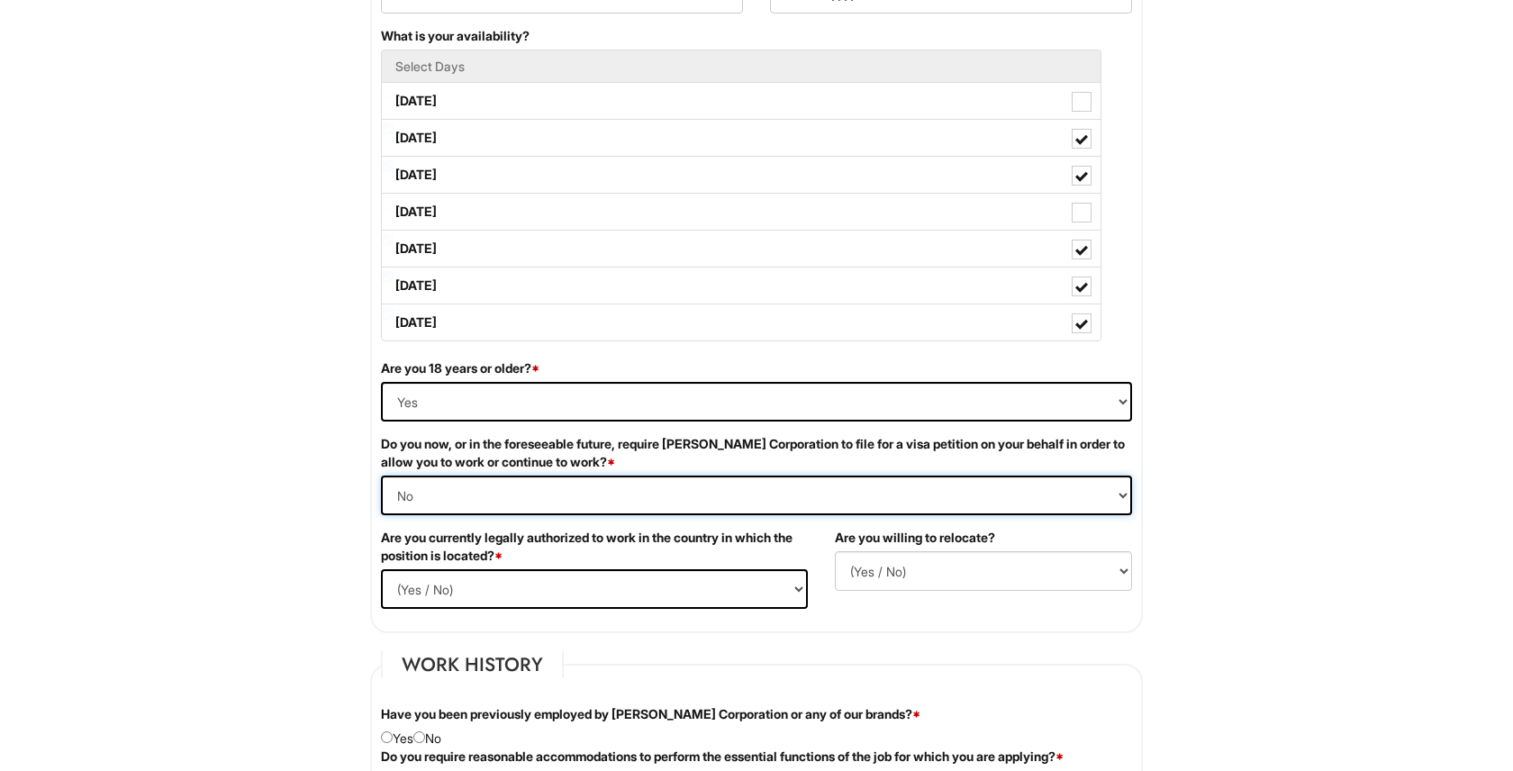
scroll to position [862, 0]
click at [649, 593] on select "(Yes / No) Yes No" at bounding box center [594, 588] width 427 height 40
select select "Yes"
click at [381, 568] on select "(Yes / No) Yes No" at bounding box center [594, 588] width 427 height 40
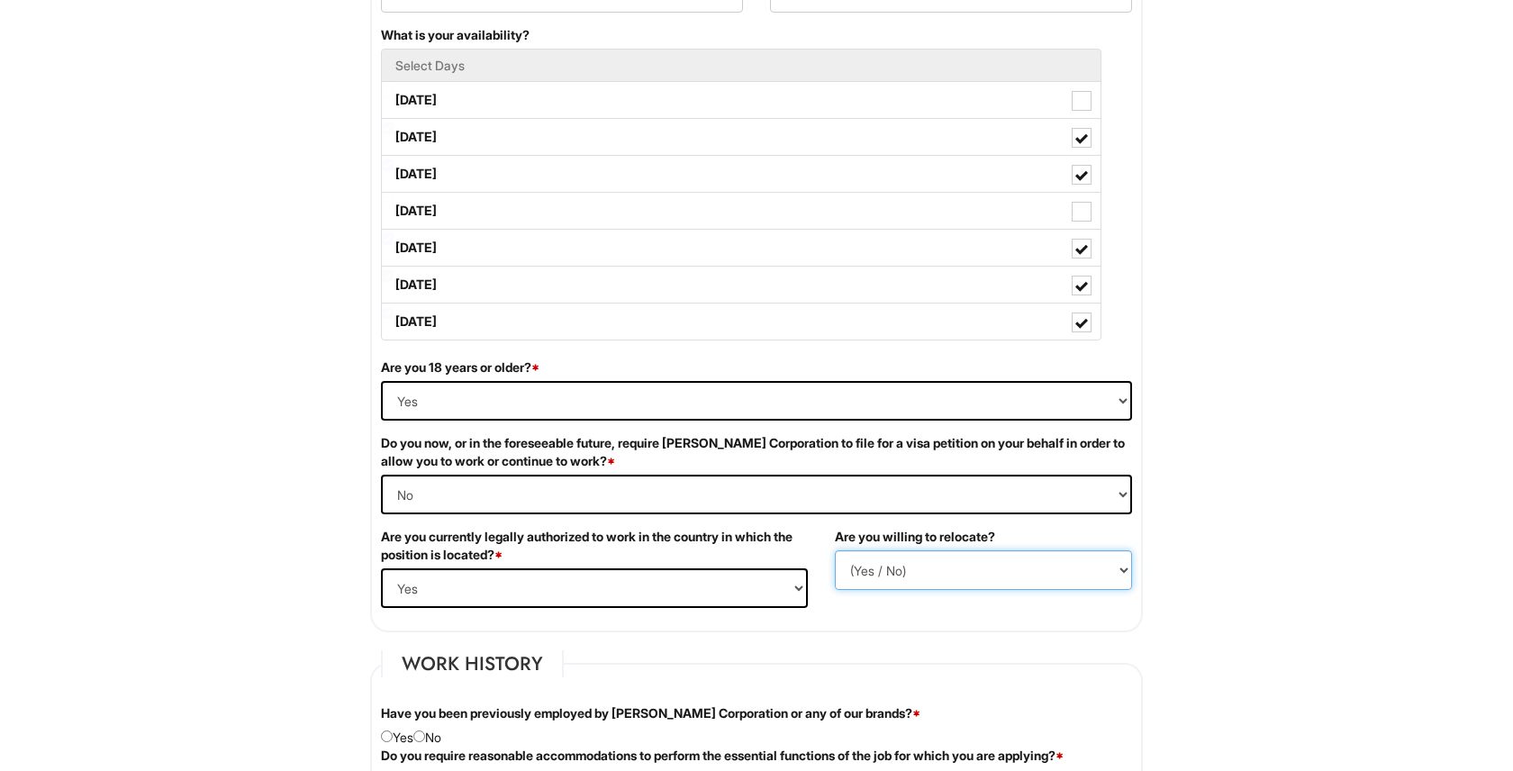
click at [903, 583] on select "(Yes / No) No Yes" at bounding box center [983, 570] width 297 height 40
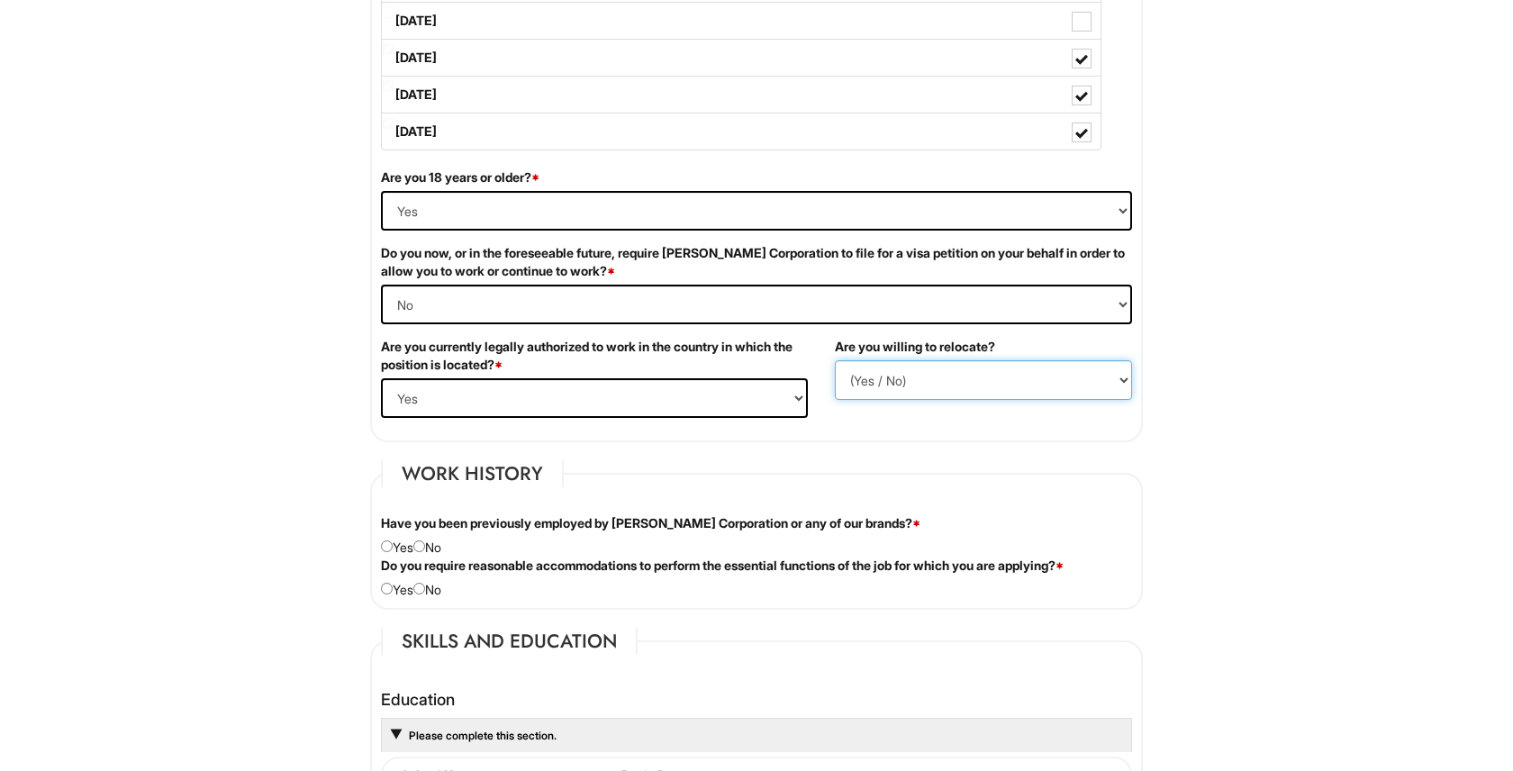
scroll to position [1053, 0]
click at [433, 550] on div "Have you been previously employed by [PERSON_NAME] Corporation or any of our br…" at bounding box center [756, 533] width 778 height 42
click at [424, 546] on input "radio" at bounding box center [419, 544] width 12 height 12
radio input "true"
click at [425, 589] on input "radio" at bounding box center [419, 587] width 12 height 12
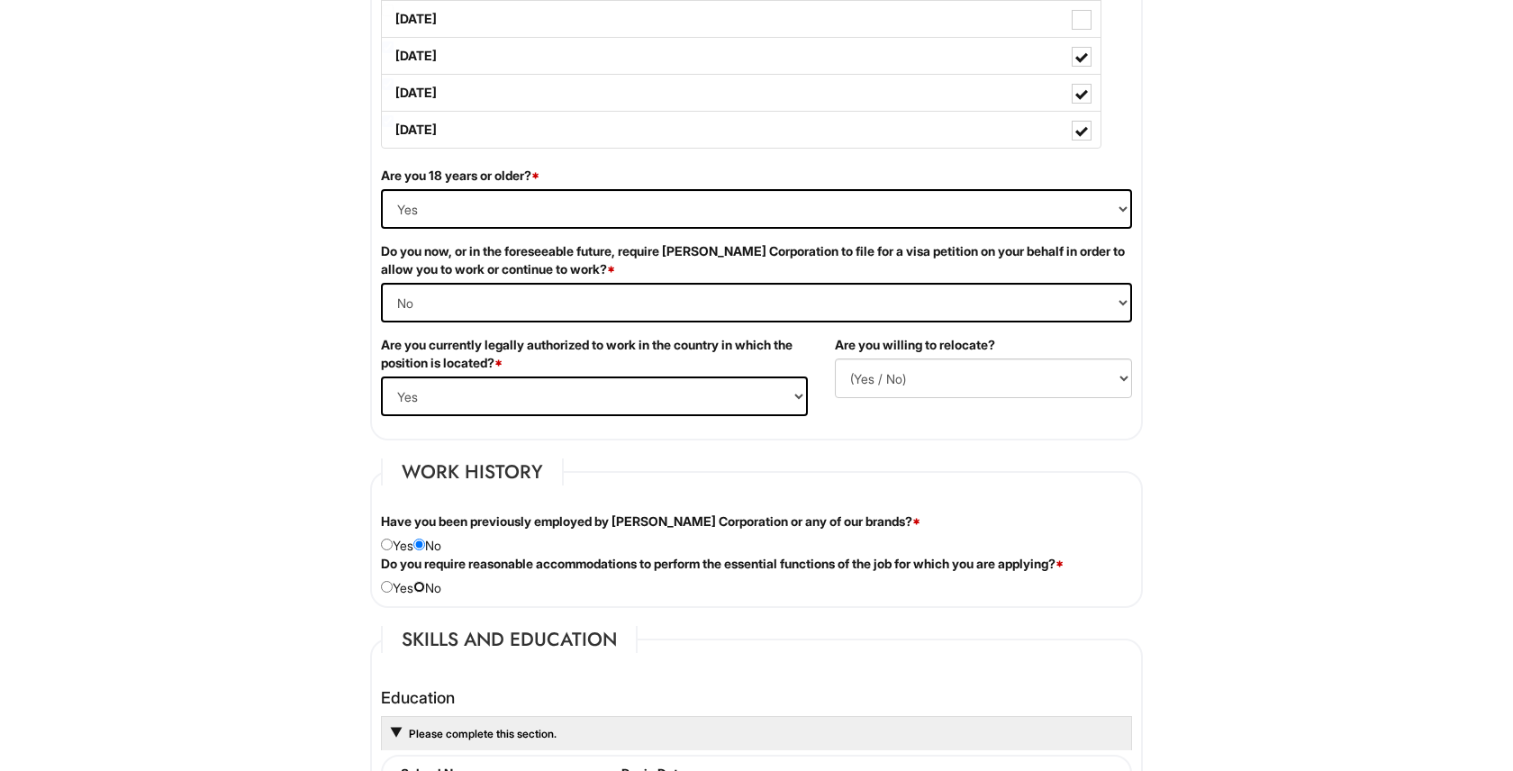
radio input "true"
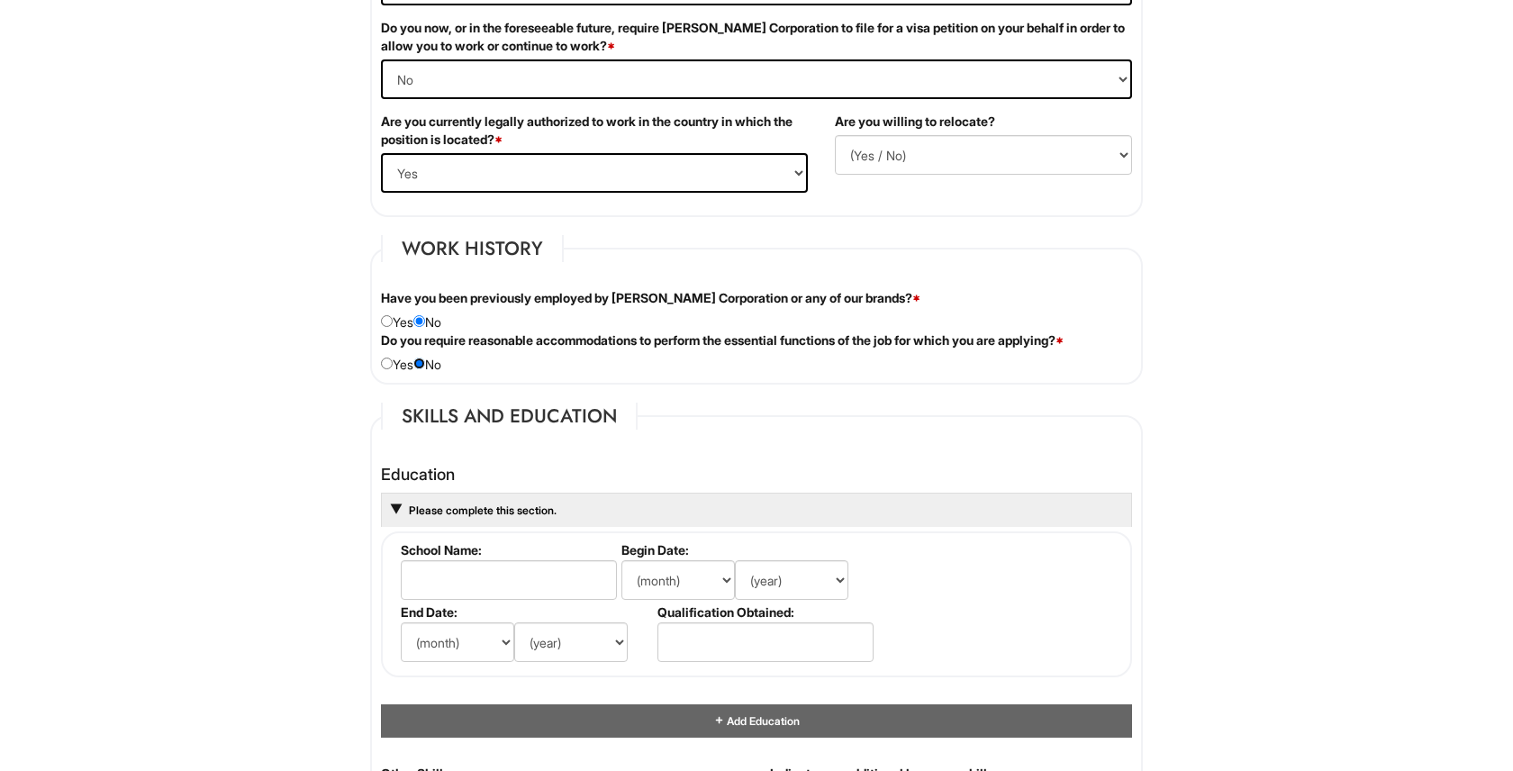
scroll to position [1279, 0]
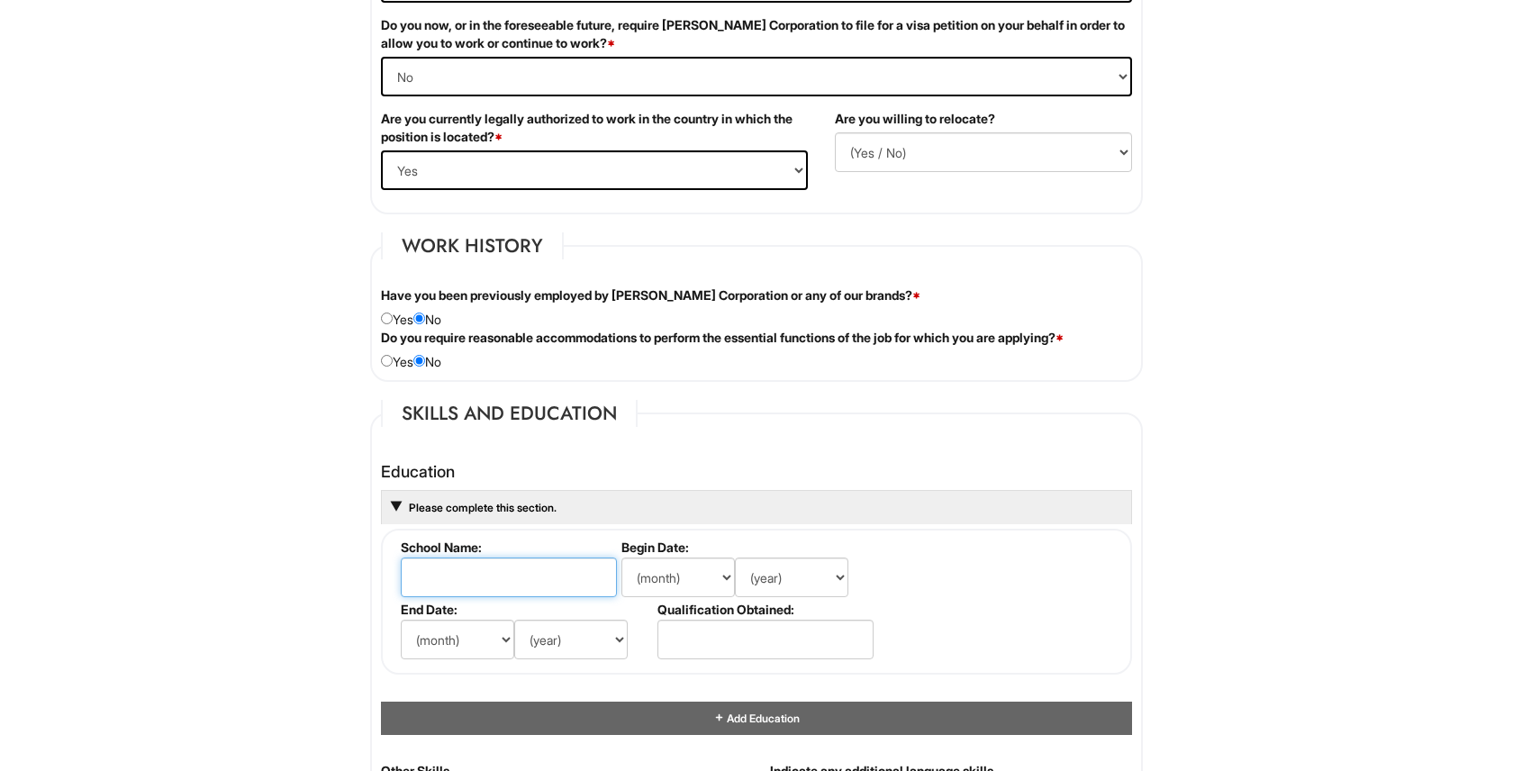
click at [514, 569] on input "text" at bounding box center [509, 577] width 216 height 40
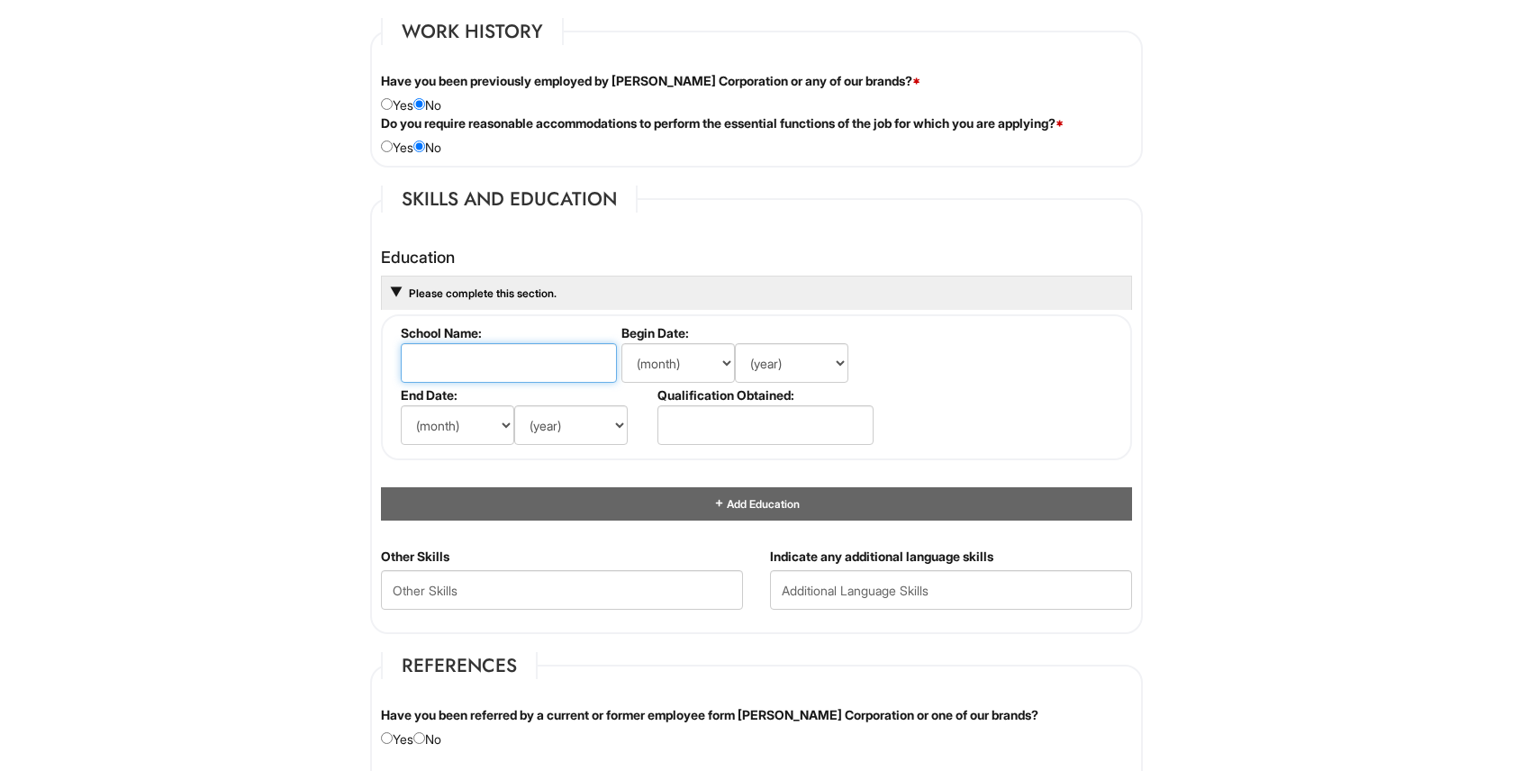
scroll to position [1493, 0]
type input "Fashion Institute of Technology"
click at [681, 337] on label "Begin Date:" at bounding box center [745, 333] width 249 height 15
click at [681, 363] on select "(month) Jan Feb Mar Apr May Jun [DATE] Aug Sep Oct Nov Dec" at bounding box center [677, 364] width 113 height 40
select select "8"
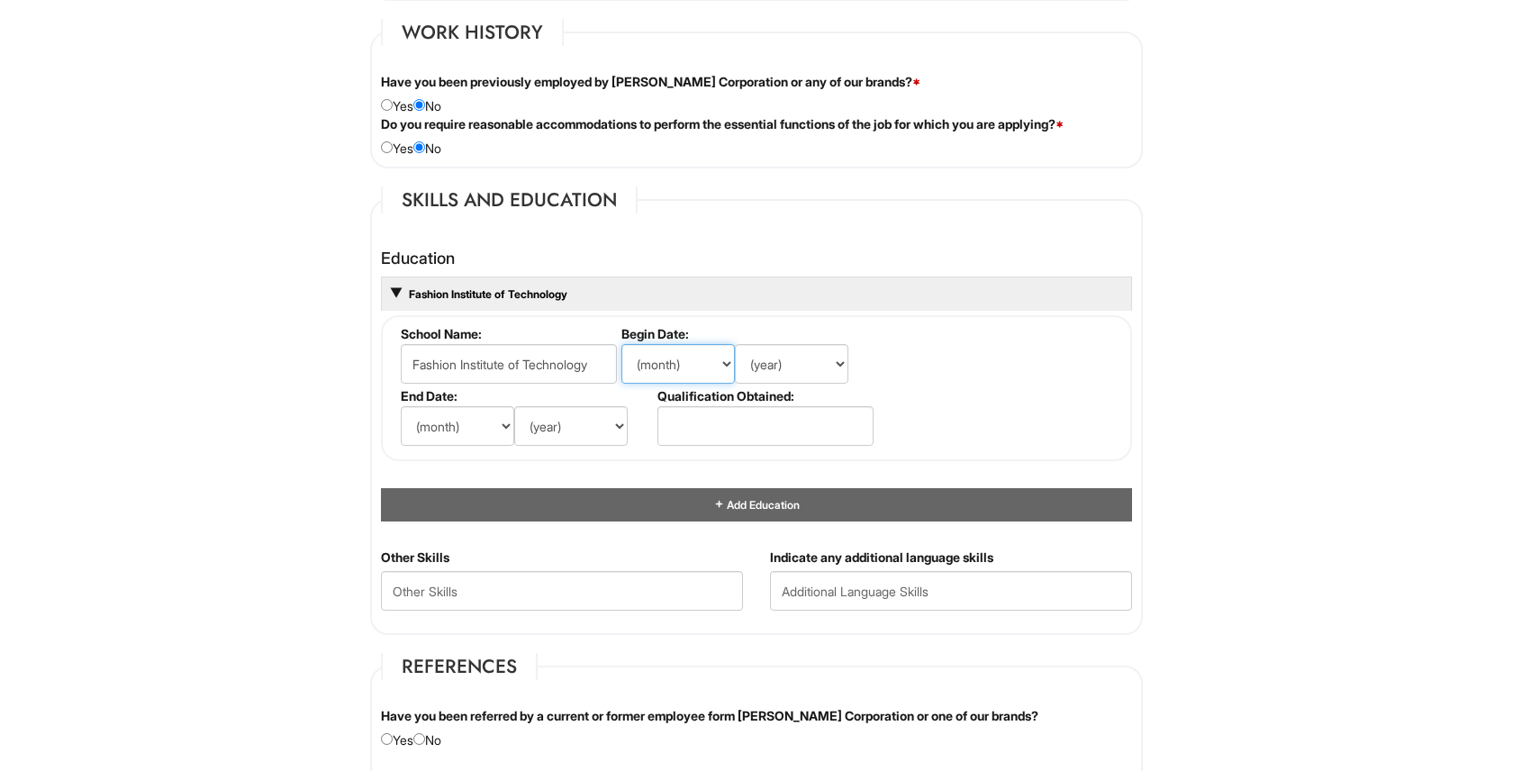
click at [621, 344] on select "(month) Jan Feb Mar Apr May Jun [DATE] Aug Sep Oct Nov Dec" at bounding box center [677, 364] width 113 height 40
click at [816, 363] on select "(year) 2029 2028 2027 2026 2025 2024 2023 2022 2021 2020 2019 2018 2017 2016 20…" at bounding box center [791, 364] width 113 height 40
select select "2023"
click at [735, 344] on select "(year) 2029 2028 2027 2026 2025 2024 2023 2022 2021 2020 2019 2018 2017 2016 20…" at bounding box center [791, 364] width 113 height 40
click at [501, 433] on select "(month) Jan Feb Mar Apr May Jun [DATE] Aug Sep Oct Nov Dec" at bounding box center [457, 426] width 113 height 40
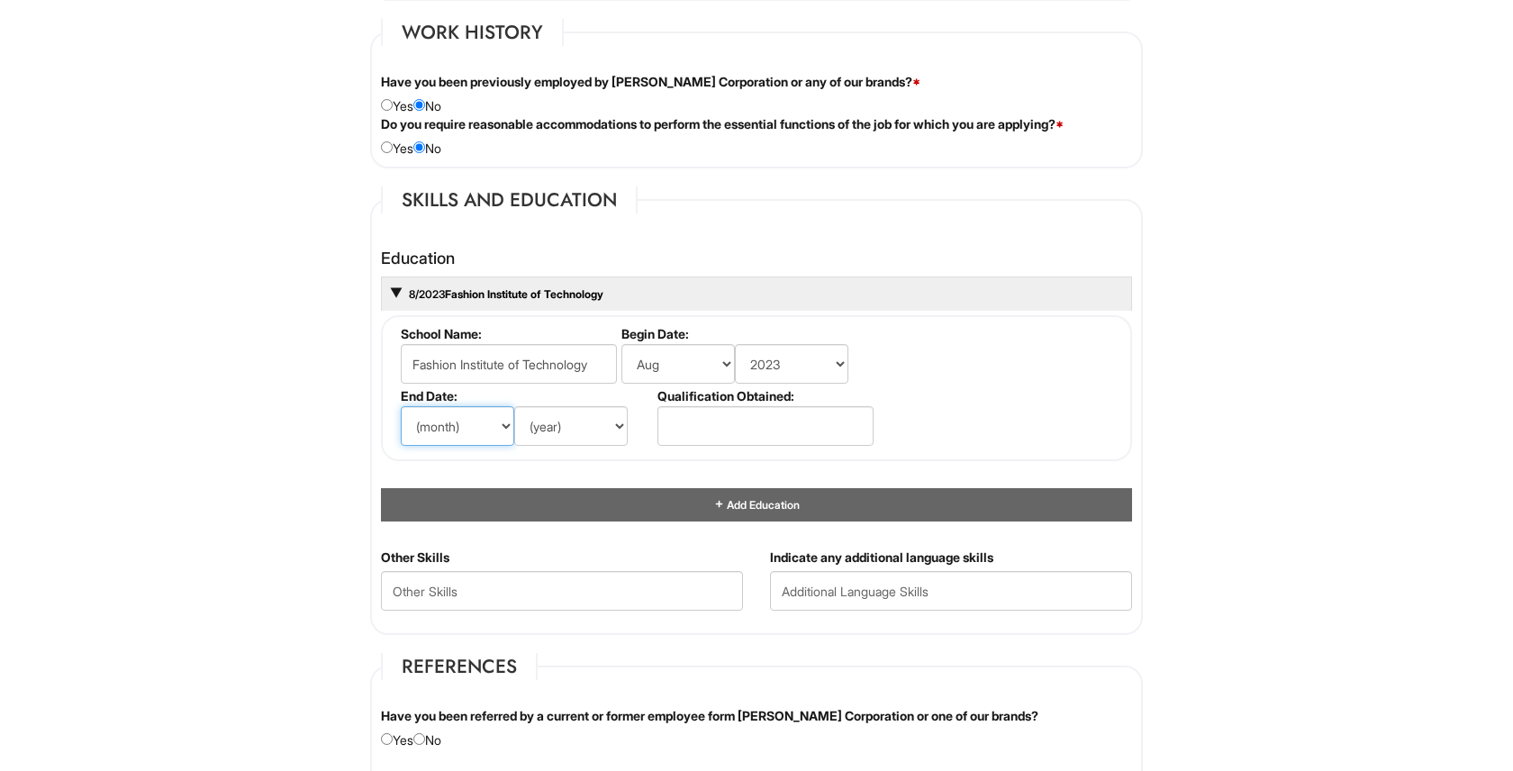
select select "12"
click at [401, 406] on select "(month) Jan Feb Mar Apr May Jun [DATE] Aug Sep Oct Nov Dec" at bounding box center [457, 426] width 113 height 40
click at [587, 420] on select "(year) 2029 2028 2027 2026 2025 2024 2023 2022 2021 2020 2019 2018 2017 2016 20…" at bounding box center [570, 426] width 113 height 40
select select "2025"
click at [514, 406] on select "(year) 2029 2028 2027 2026 2025 2024 2023 2022 2021 2020 2019 2018 2017 2016 20…" at bounding box center [570, 426] width 113 height 40
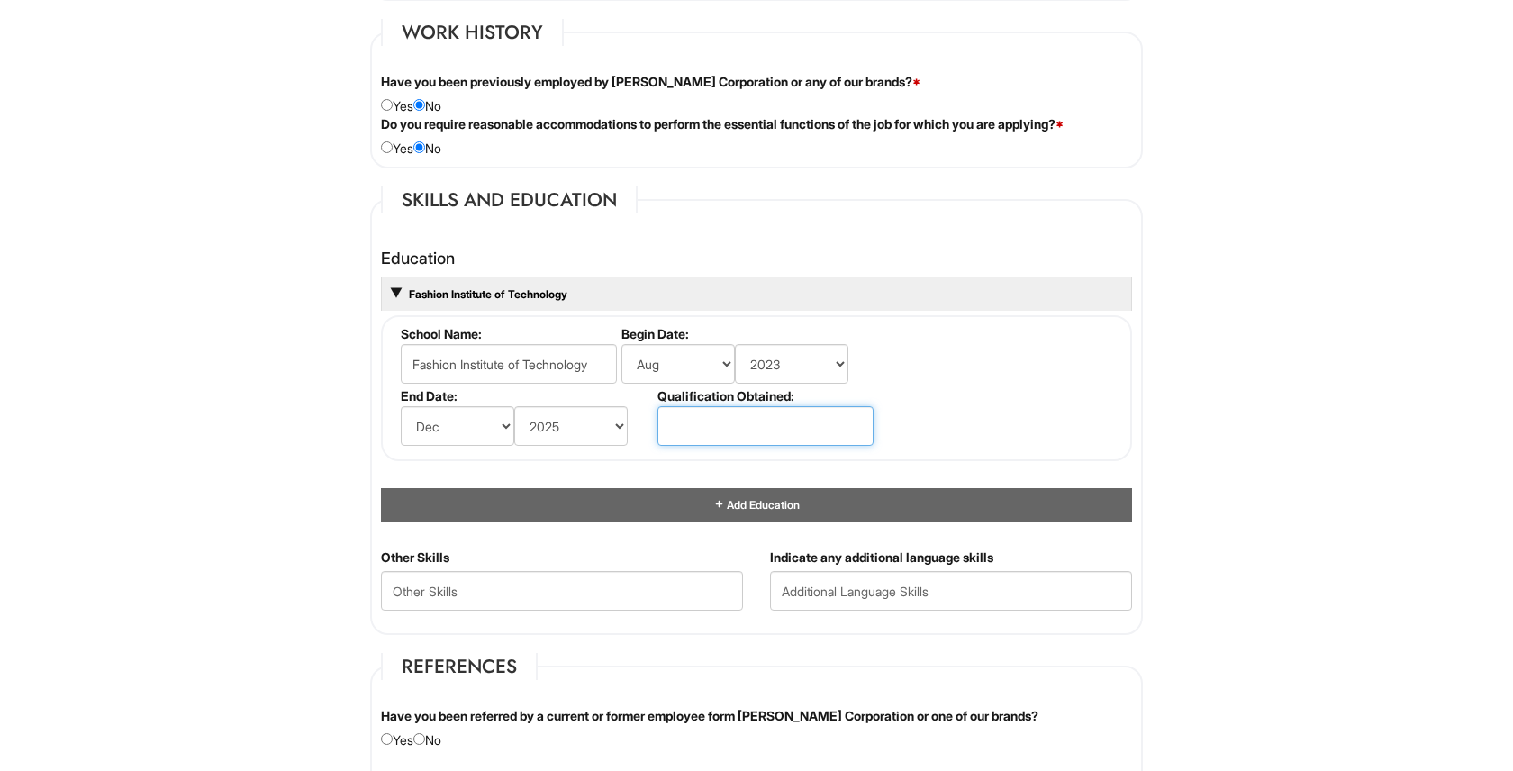
click at [734, 427] on input "text" at bounding box center [765, 426] width 216 height 40
click at [671, 425] on input "Menswear Design" at bounding box center [765, 426] width 216 height 40
type input "AAS Menswear Design"
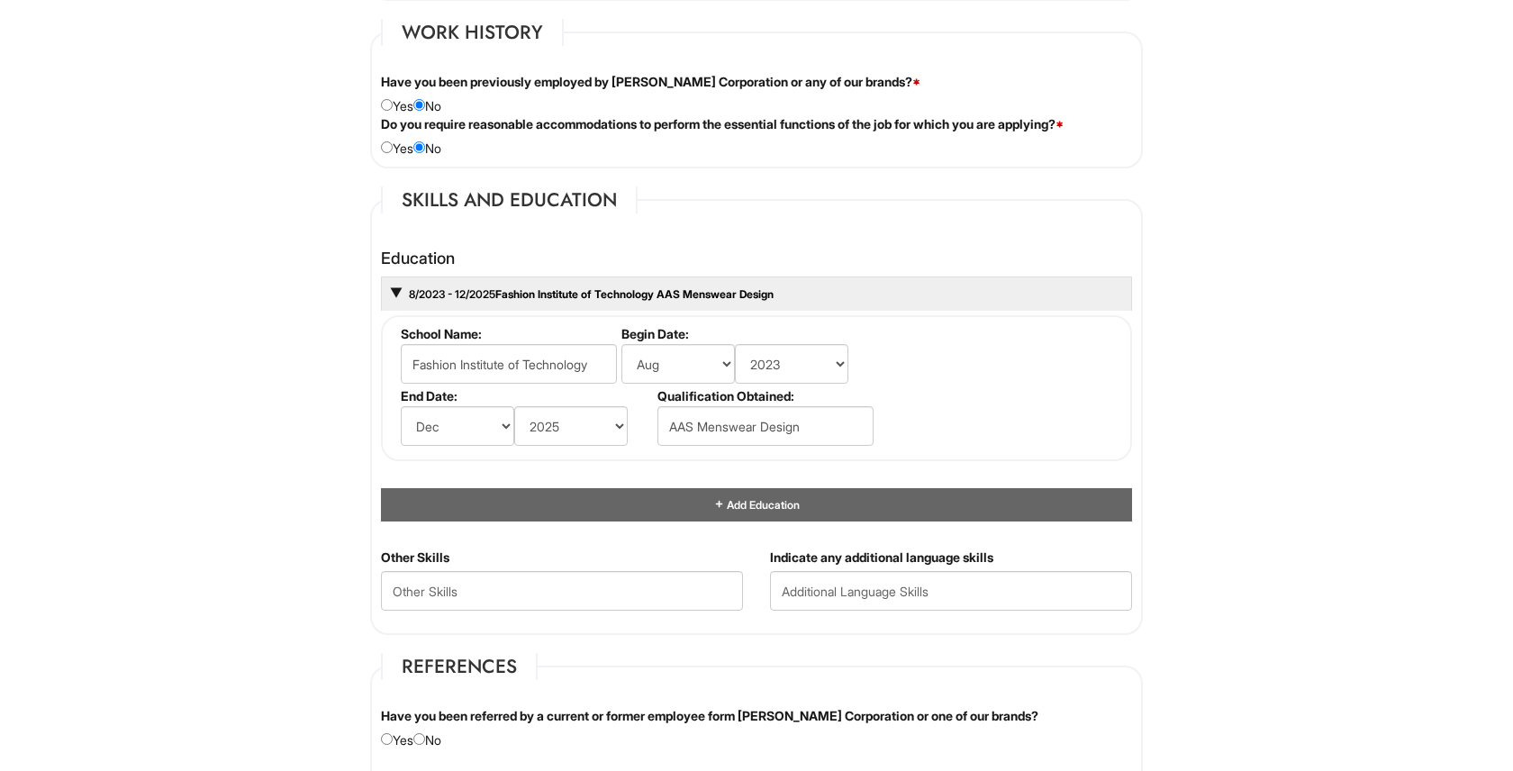
click at [712, 465] on div "Education 8/2023 - 12/2025 Fashion Institute of Technology AAS Menswear Design …" at bounding box center [756, 385] width 751 height 272
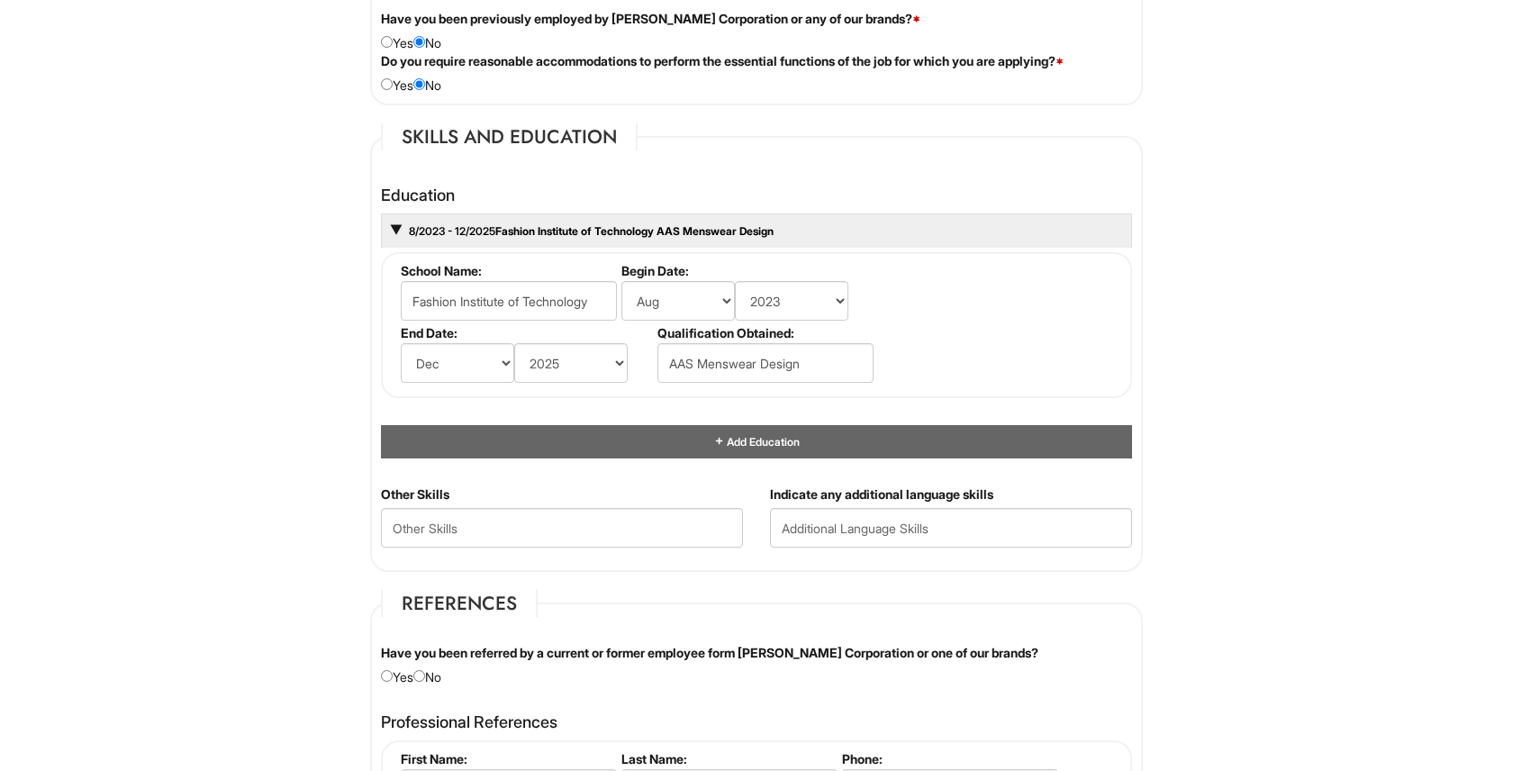
scroll to position [1566, 0]
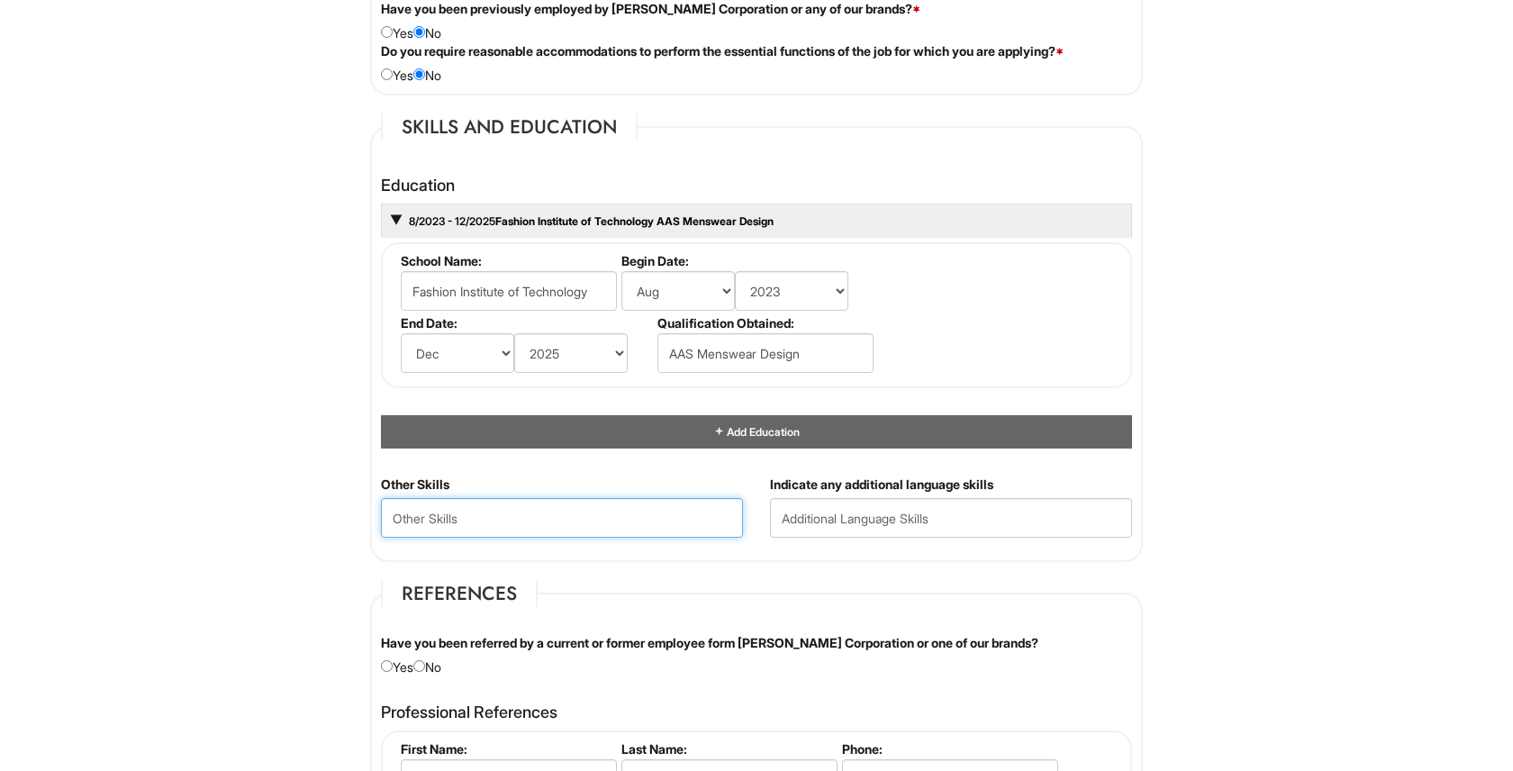
click at [691, 515] on Skills "text" at bounding box center [562, 518] width 362 height 40
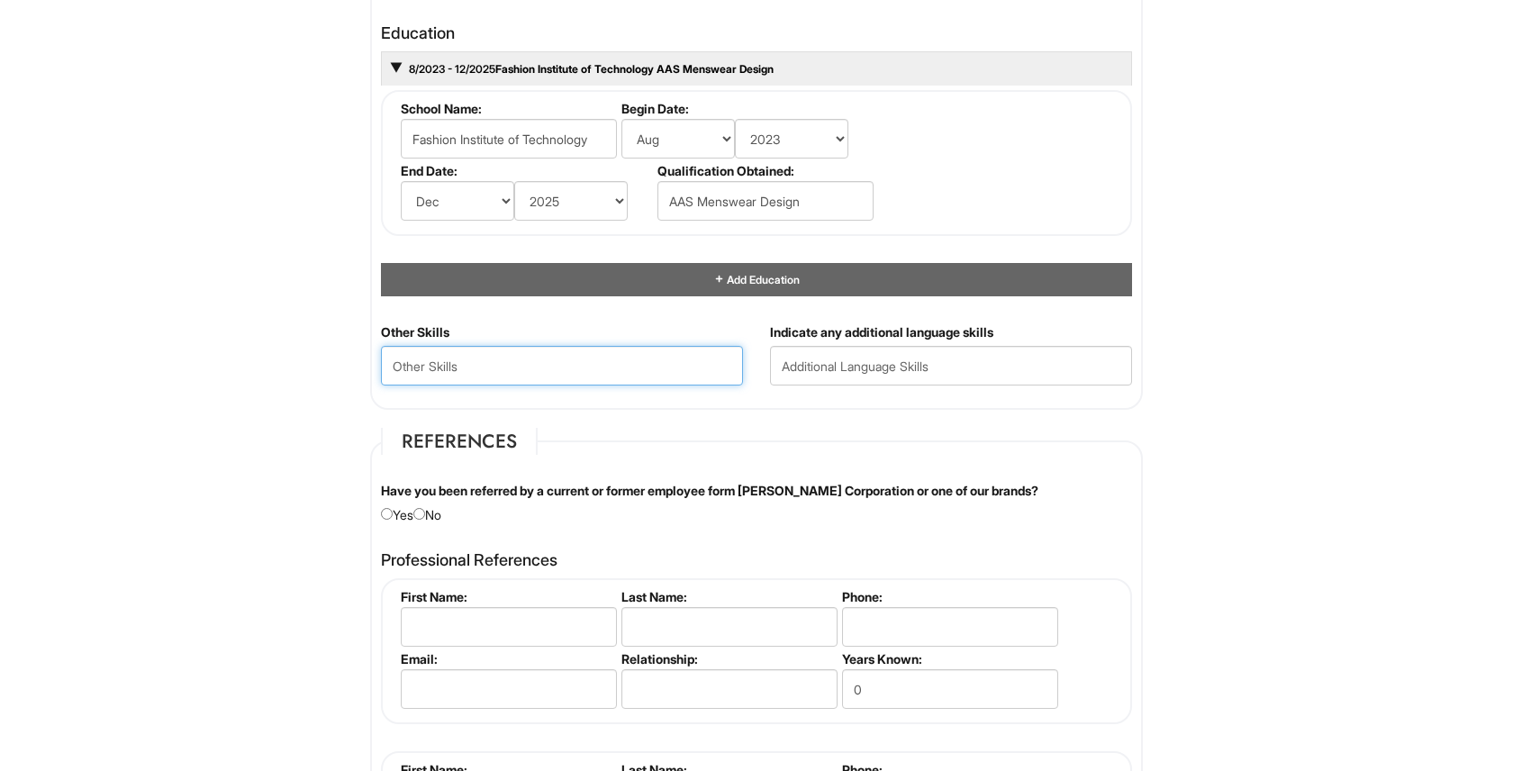
scroll to position [1719, 0]
click at [782, 429] on fieldset "References Have you been referred by a current or former employee form [PERSON_…" at bounding box center [756, 680] width 773 height 507
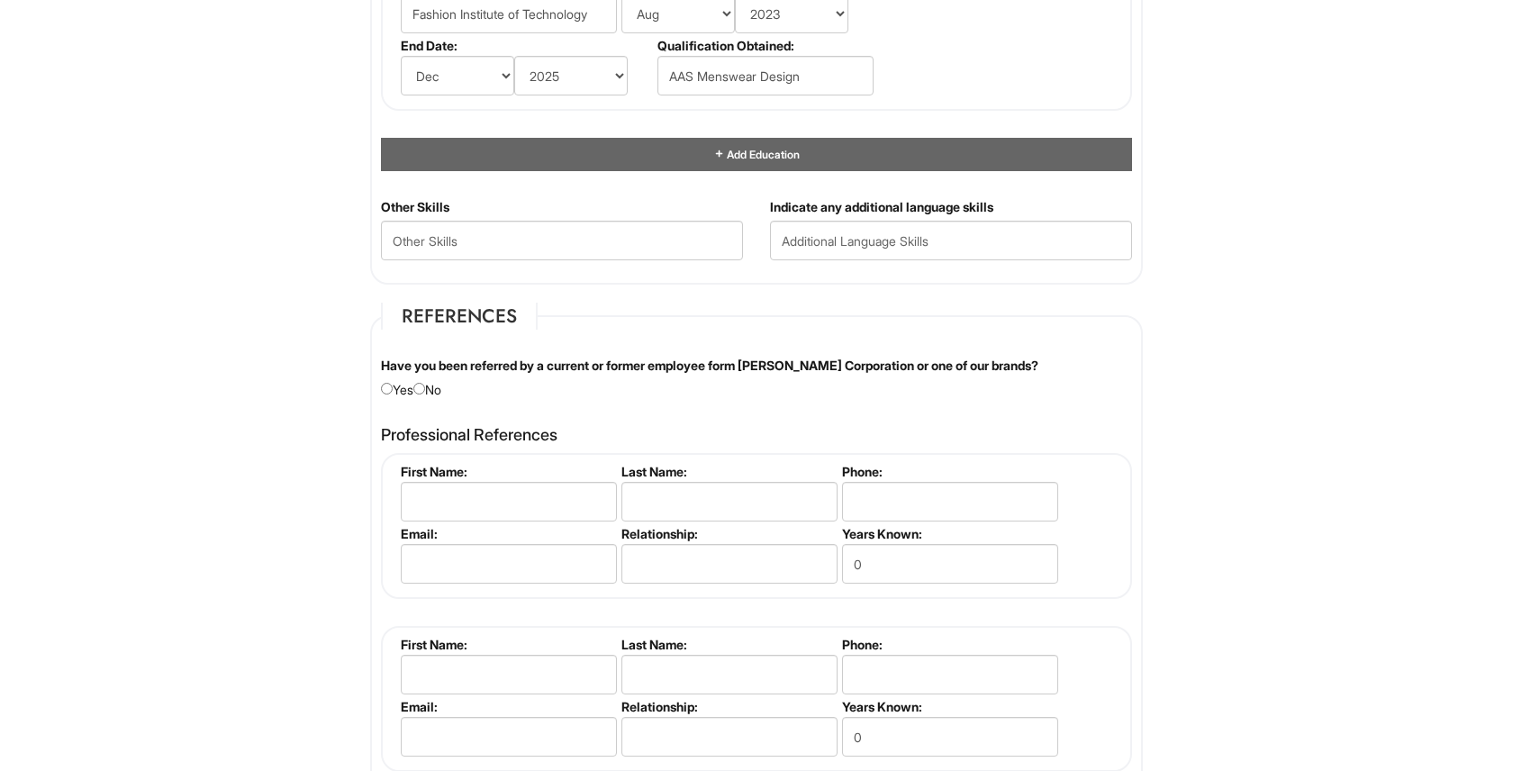
scroll to position [1844, 0]
click at [579, 502] on input "text" at bounding box center [509, 501] width 216 height 40
click at [425, 389] on input "radio" at bounding box center [419, 388] width 12 height 12
radio input "true"
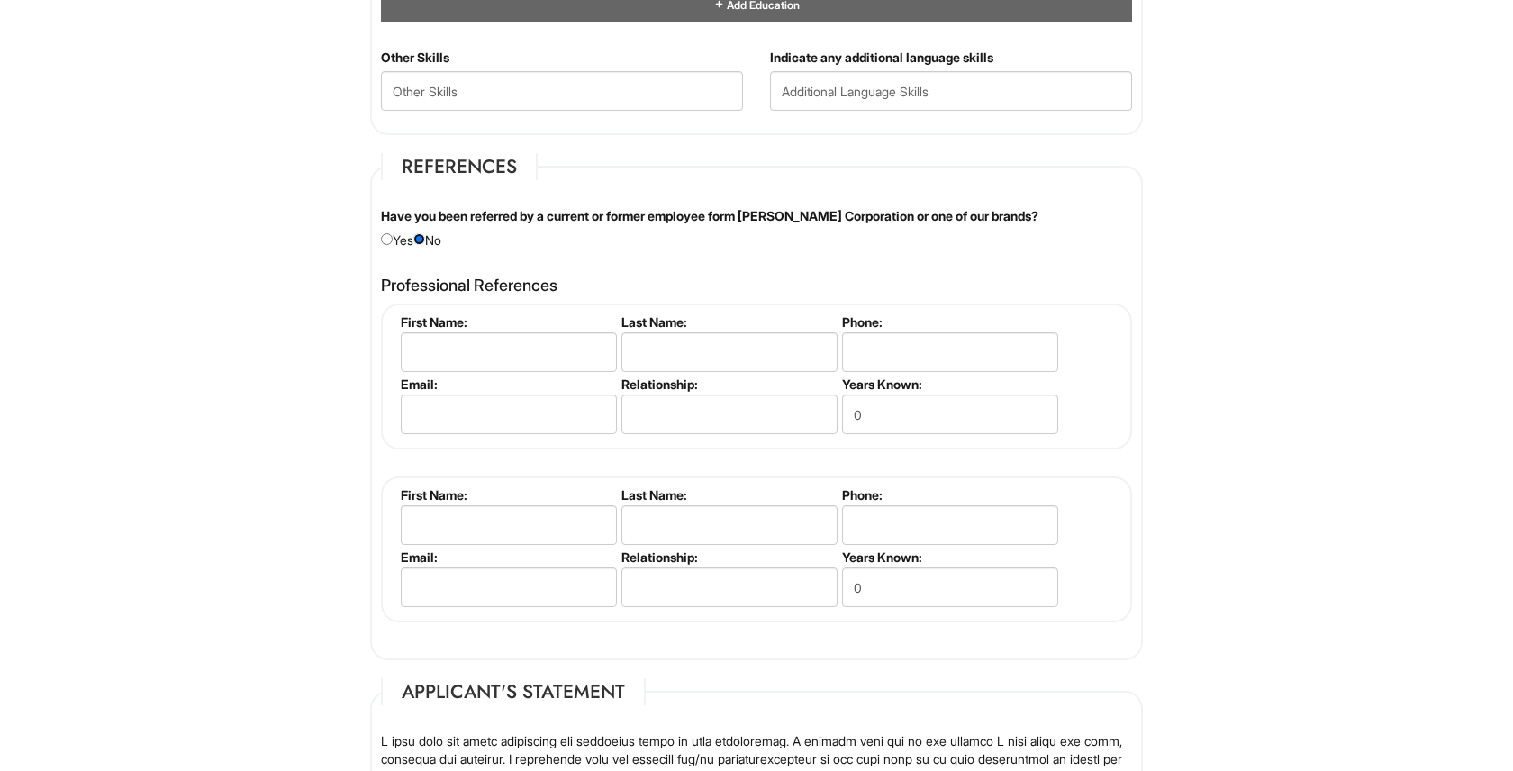
scroll to position [1995, 0]
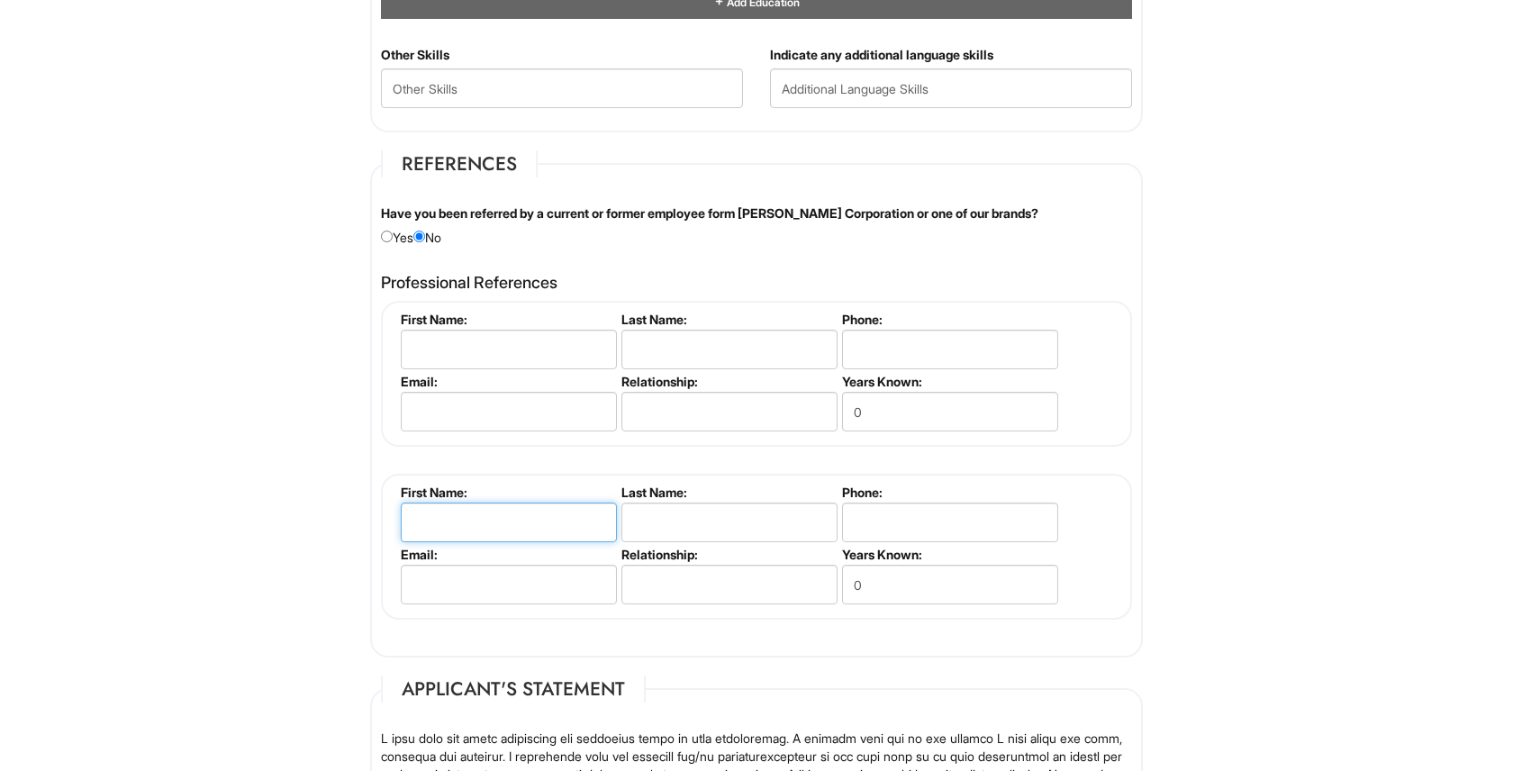
click at [550, 505] on input "text" at bounding box center [509, 522] width 216 height 40
click at [561, 343] on input "text" at bounding box center [509, 350] width 216 height 40
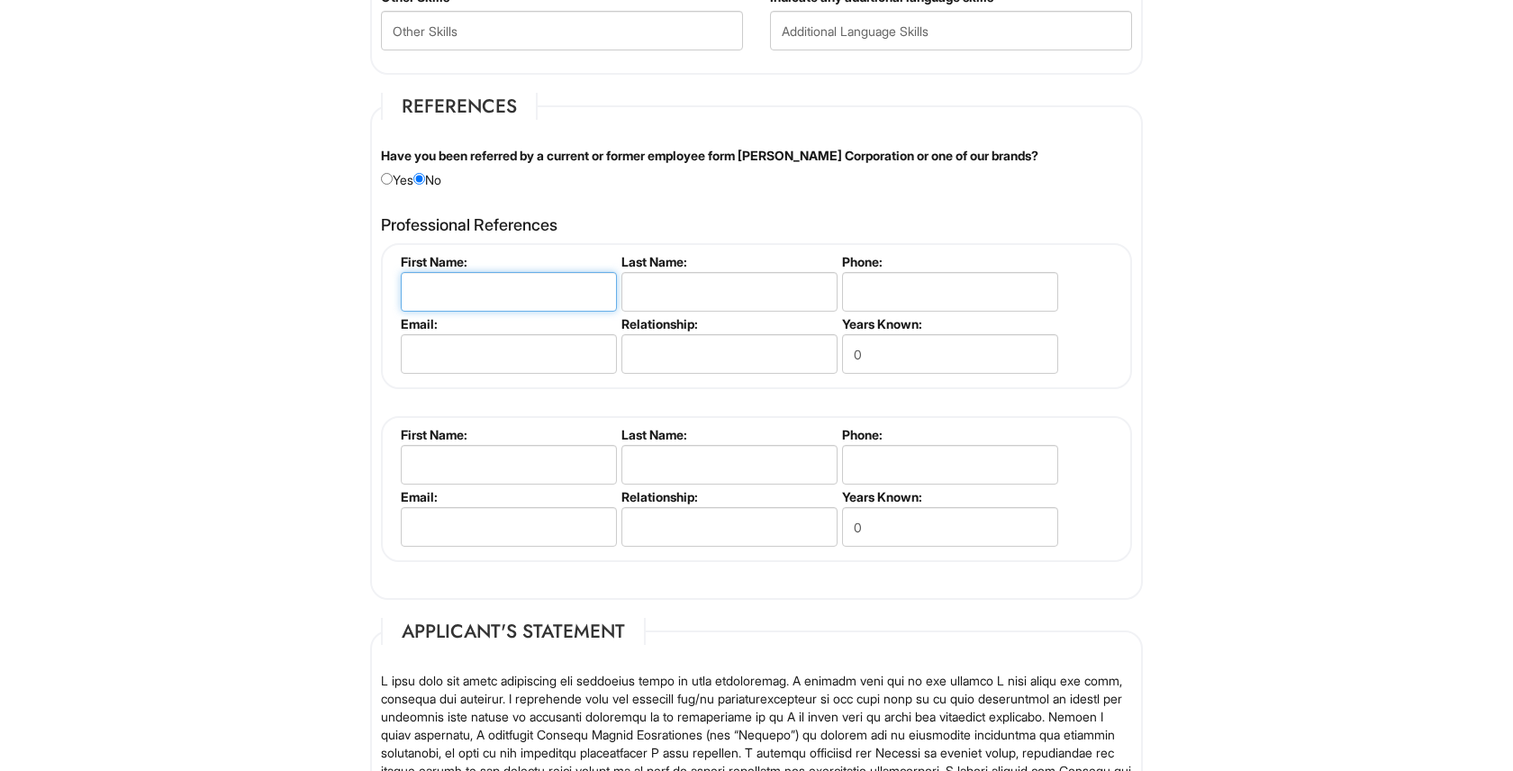
scroll to position [2008, 0]
